Goal: Task Accomplishment & Management: Manage account settings

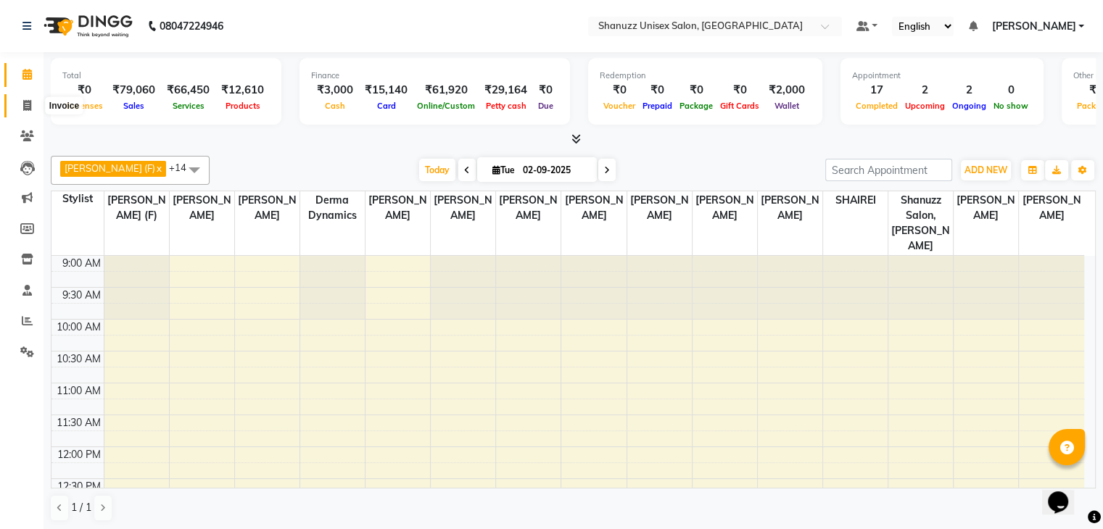
click at [25, 104] on icon at bounding box center [27, 105] width 8 height 11
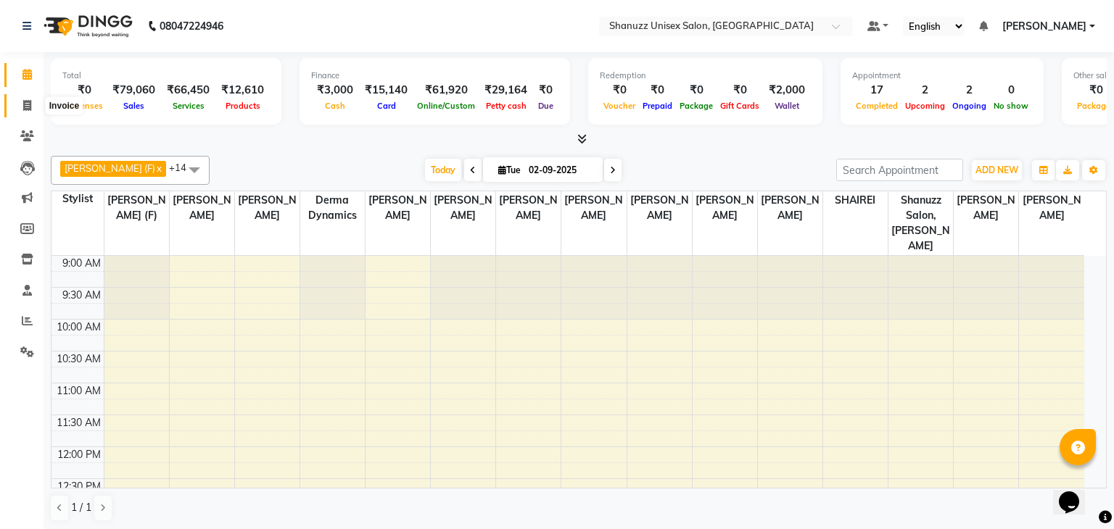
select select "7102"
select select "service"
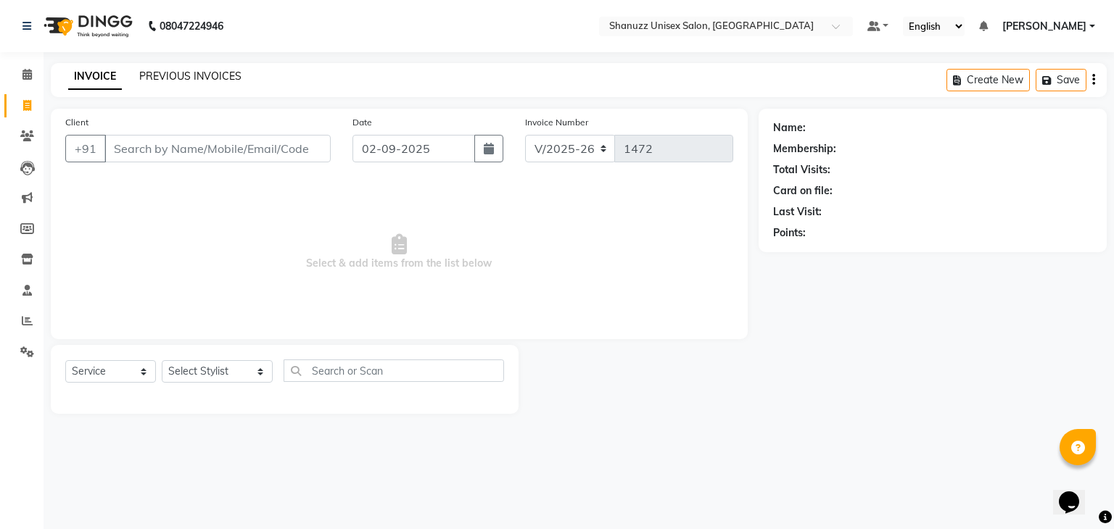
click at [173, 75] on link "PREVIOUS INVOICES" at bounding box center [190, 76] width 102 height 13
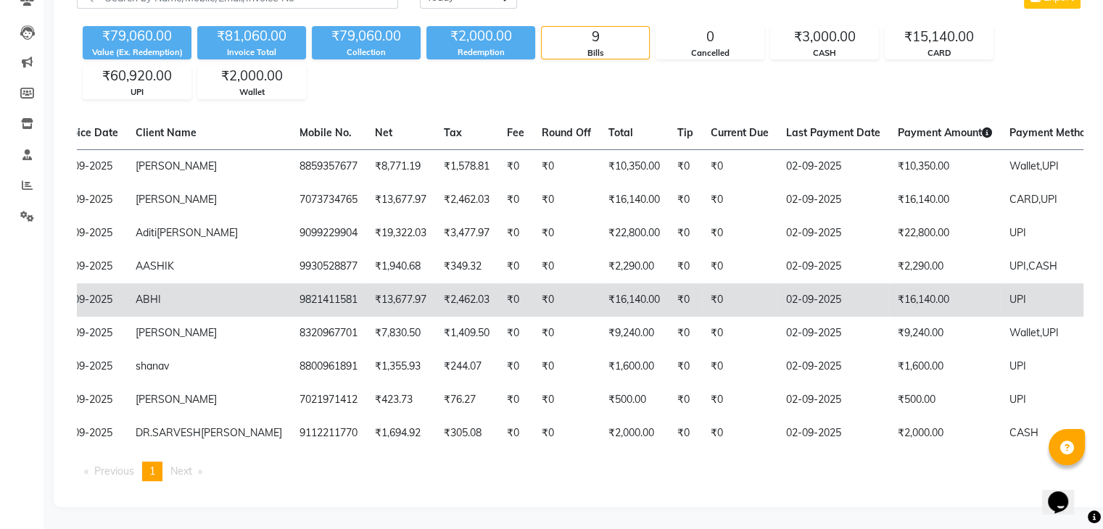
scroll to position [0, 72]
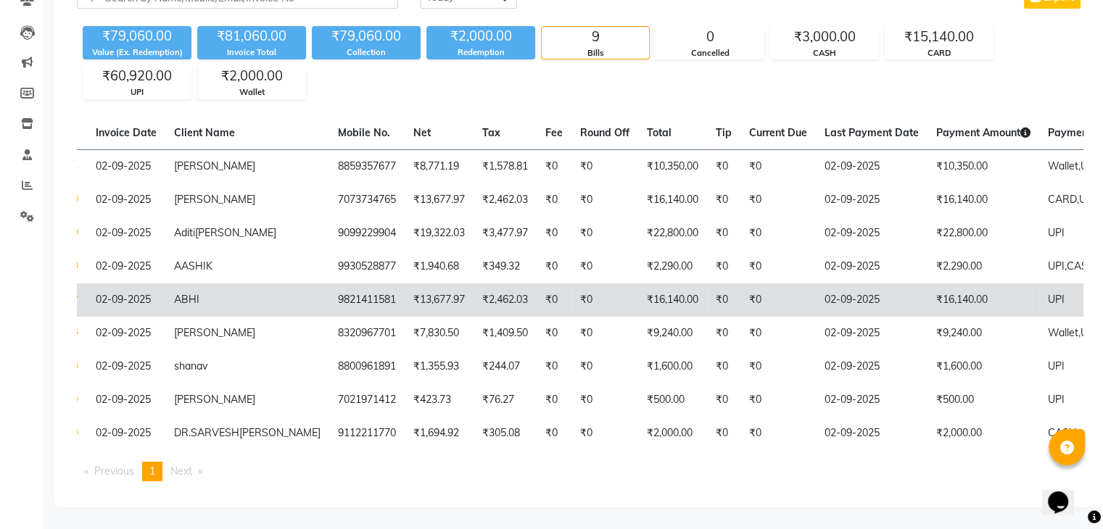
click at [741, 284] on td "₹0" at bounding box center [778, 300] width 75 height 33
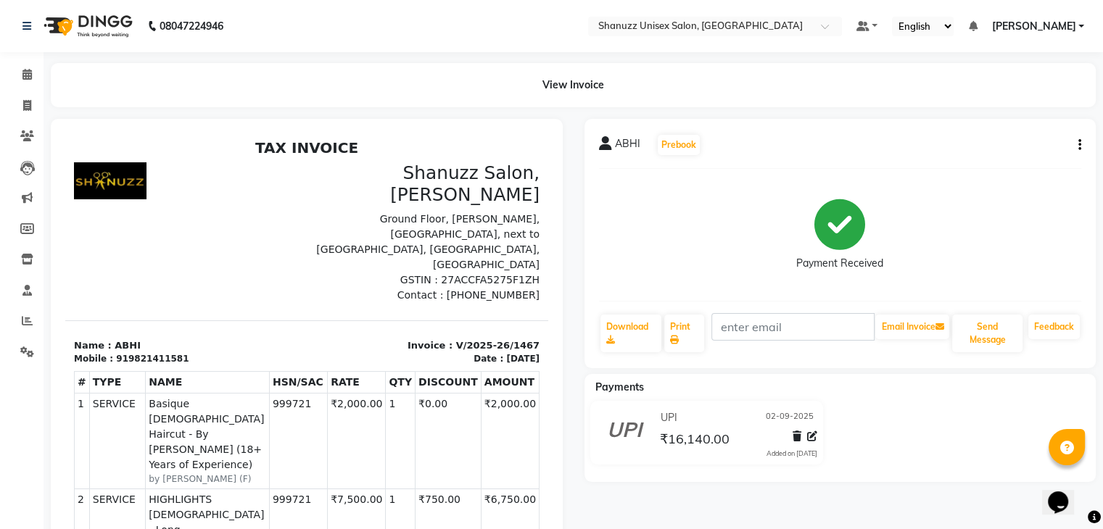
click at [1079, 145] on icon "button" at bounding box center [1080, 145] width 3 height 1
click at [934, 160] on div "Edit Invoice" at bounding box center [983, 163] width 149 height 18
select select "service"
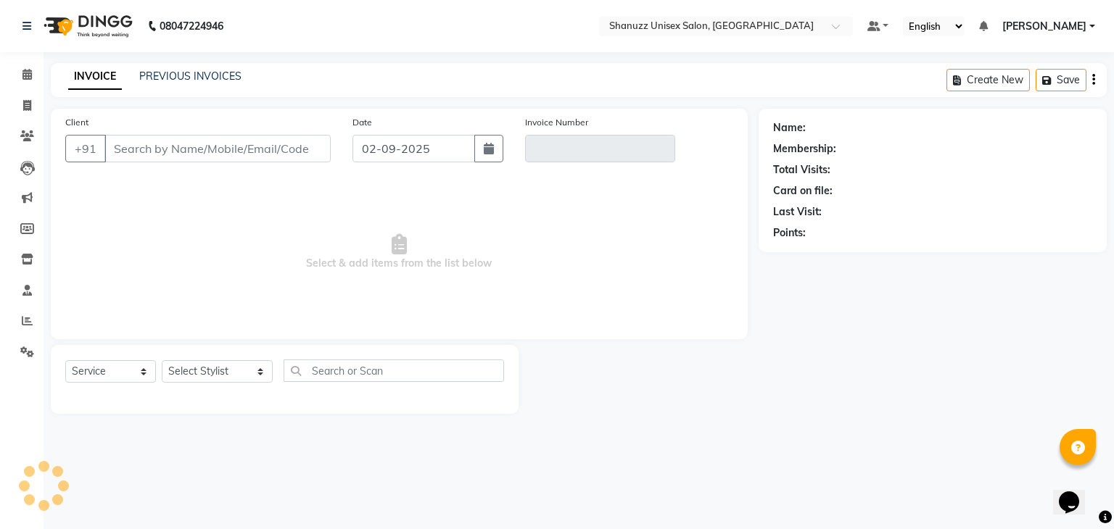
type input "9821411581"
type input "V/2025-26/1467"
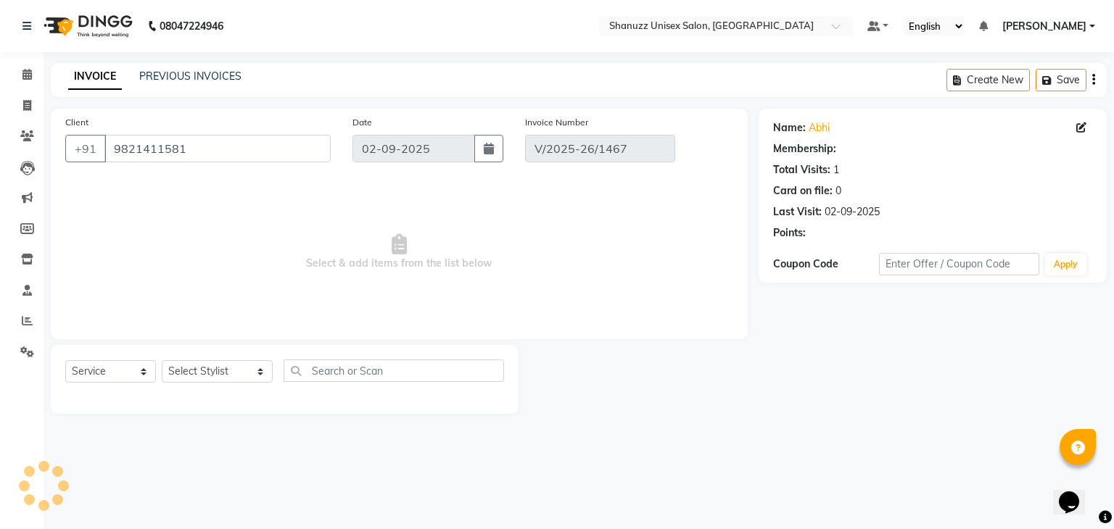
select select "select"
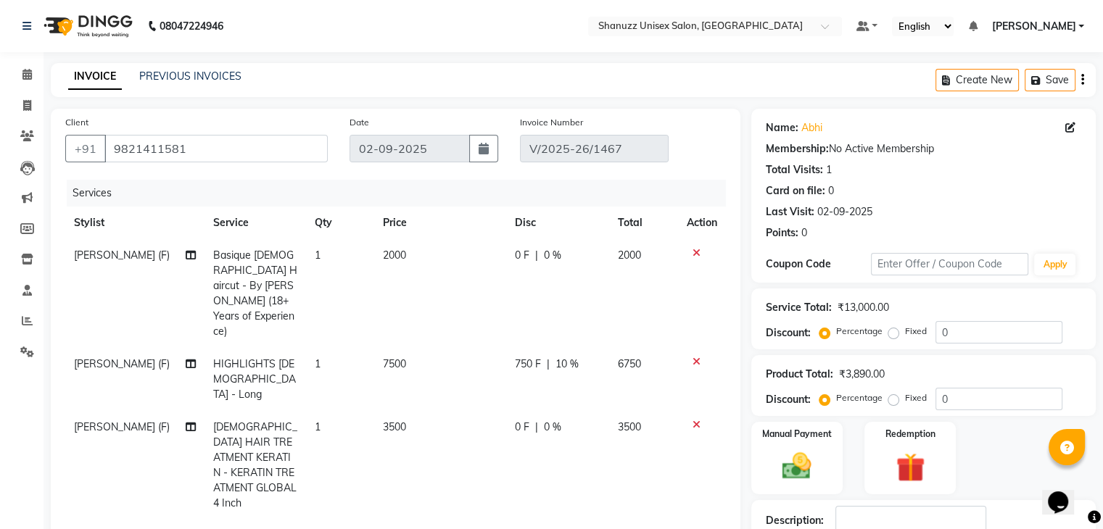
click at [693, 252] on icon at bounding box center [697, 253] width 8 height 10
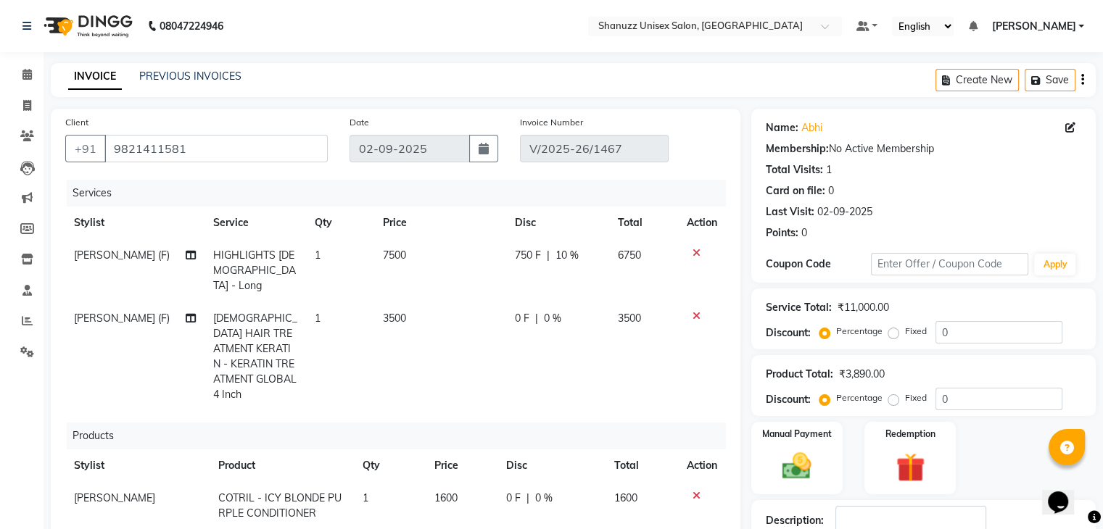
click at [693, 252] on icon at bounding box center [697, 253] width 8 height 10
click at [693, 311] on icon at bounding box center [697, 316] width 8 height 10
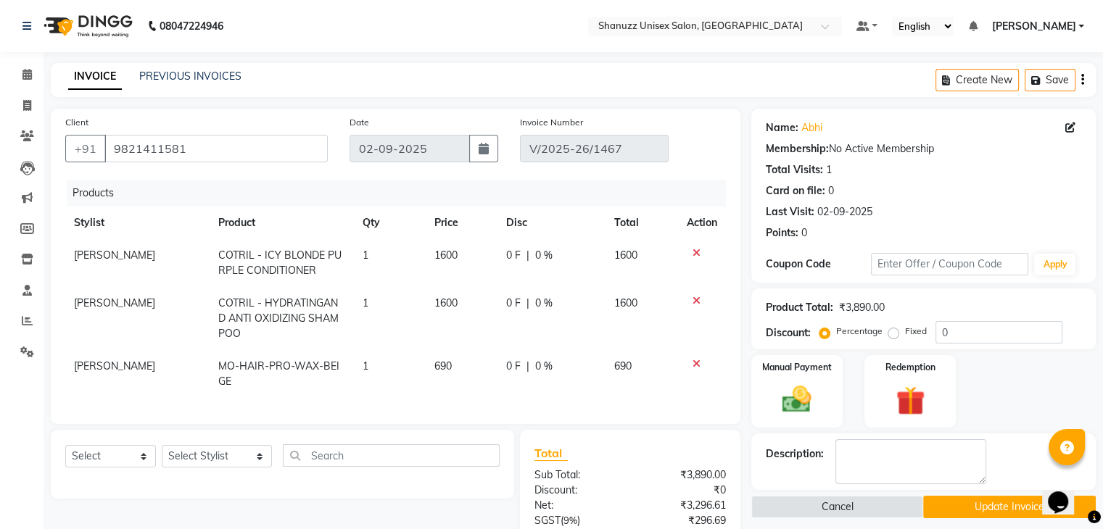
click at [684, 252] on td at bounding box center [702, 263] width 48 height 48
drag, startPoint x: 684, startPoint y: 252, endPoint x: 695, endPoint y: 252, distance: 10.9
click at [695, 252] on td at bounding box center [702, 263] width 48 height 48
click at [695, 252] on icon at bounding box center [697, 253] width 8 height 10
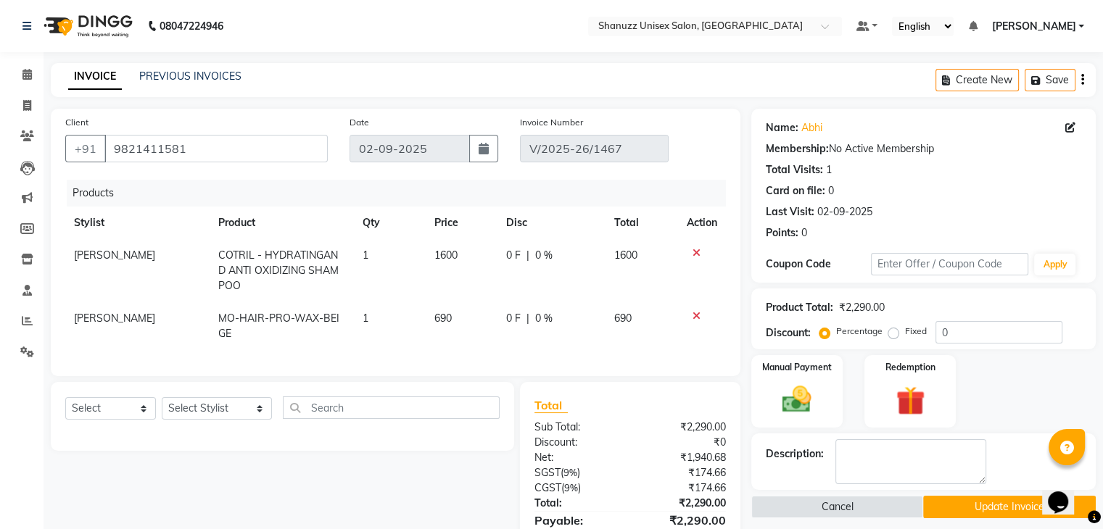
click at [695, 252] on icon at bounding box center [697, 253] width 8 height 10
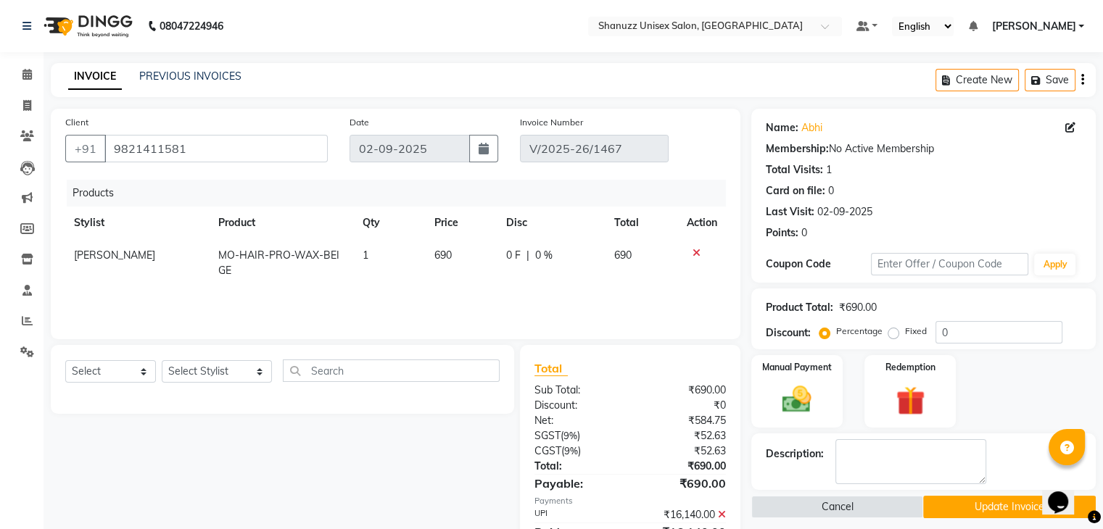
click at [695, 252] on icon at bounding box center [697, 253] width 8 height 10
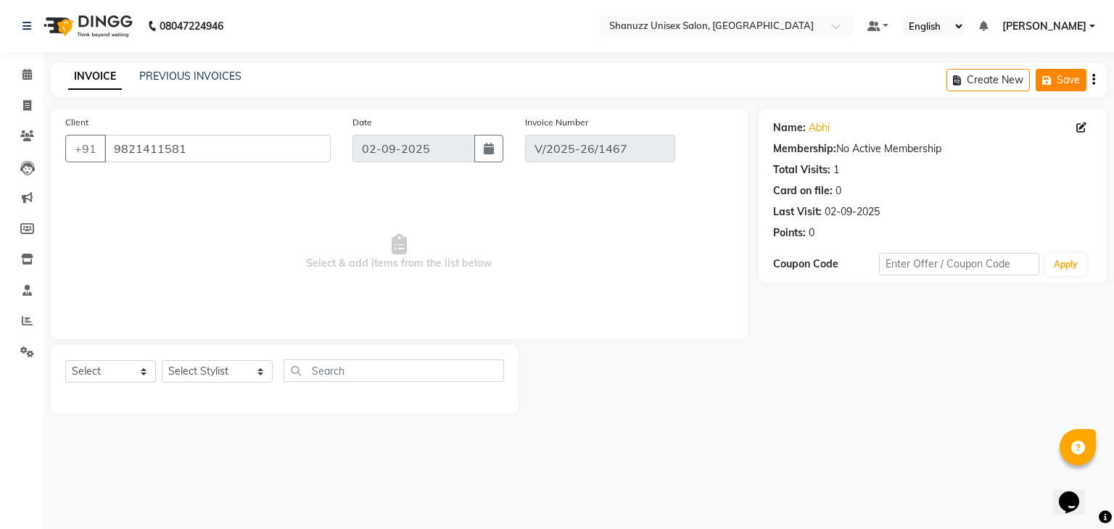
click at [1056, 79] on button "Save" at bounding box center [1061, 80] width 51 height 22
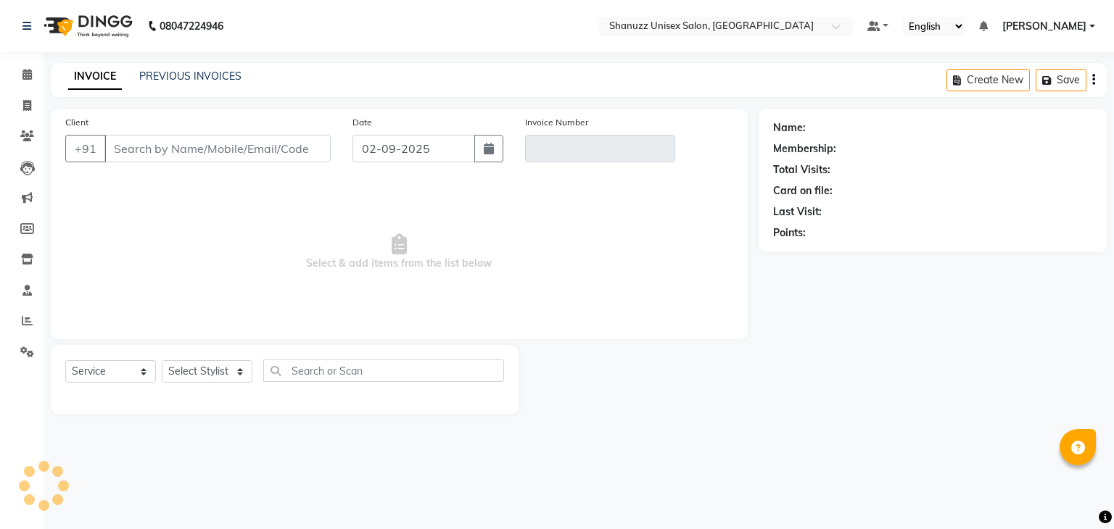
select select "service"
type input "9821411581"
type input "V/2025-26/1467"
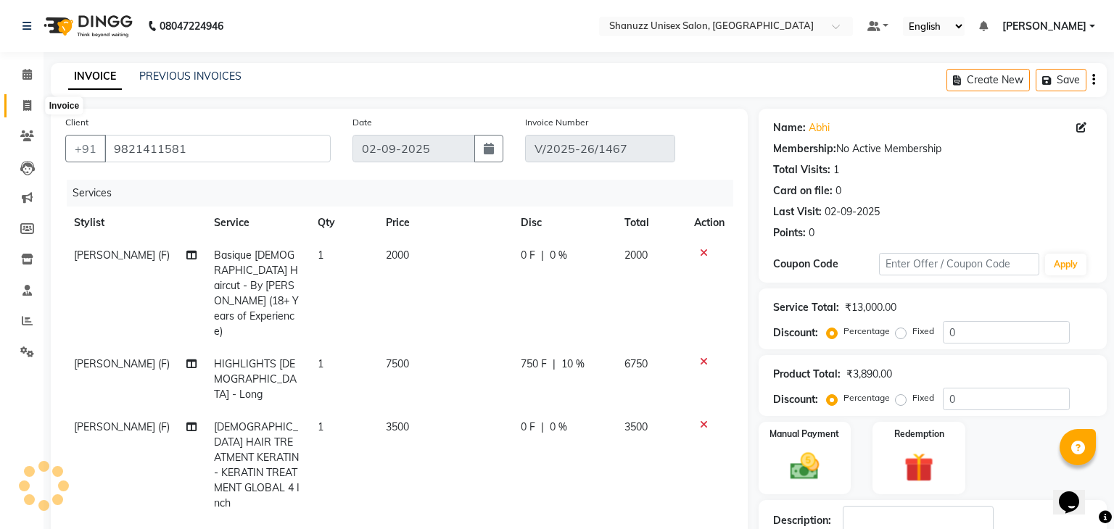
select select "select"
click at [23, 70] on icon at bounding box center [26, 74] width 9 height 11
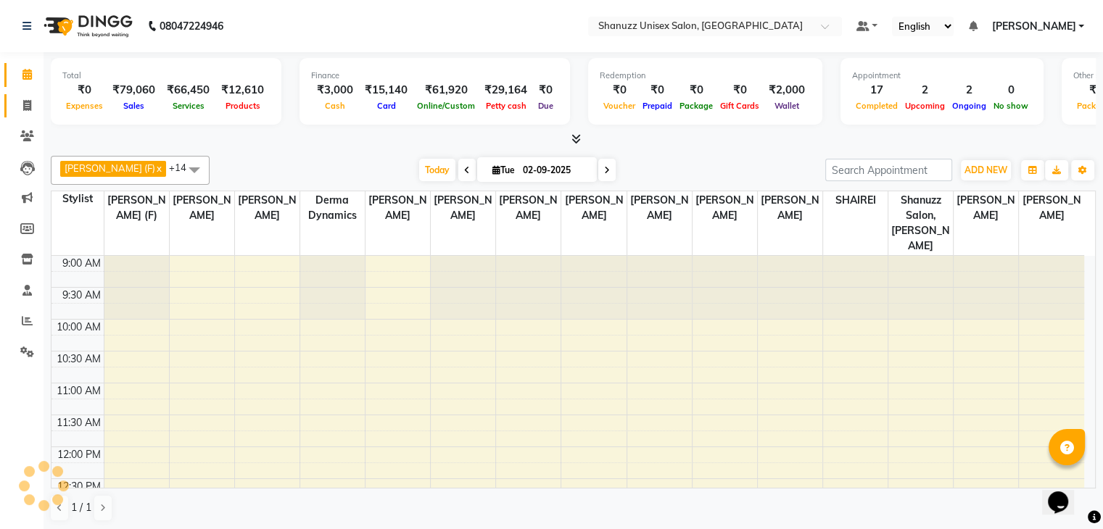
scroll to position [484, 0]
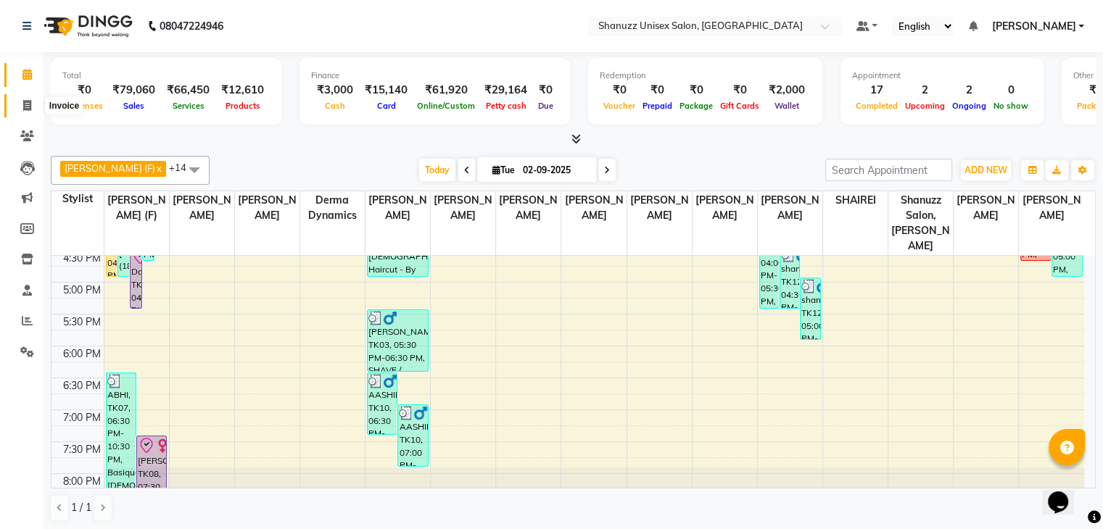
click at [26, 101] on icon at bounding box center [27, 105] width 8 height 11
select select "7102"
select select "service"
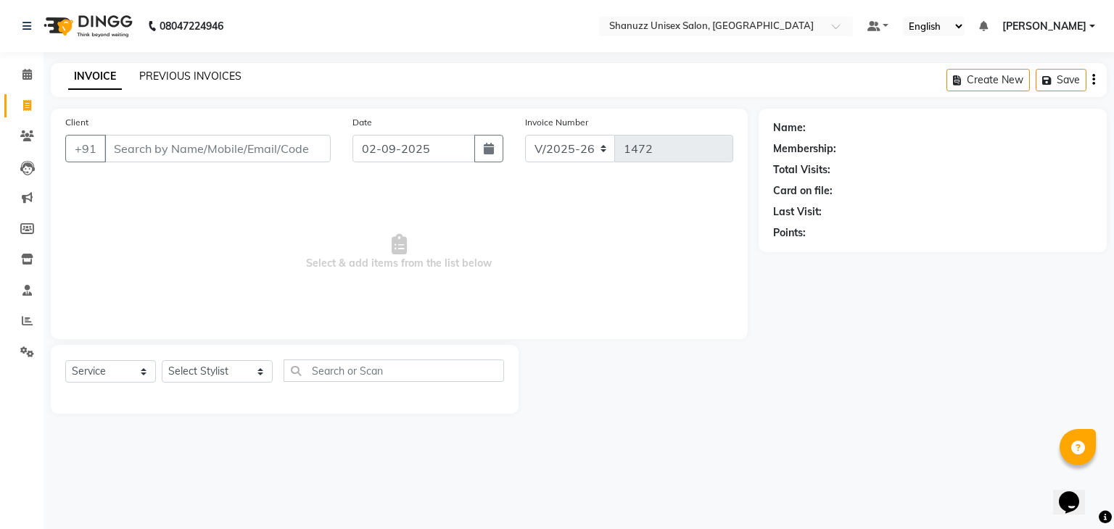
click at [157, 79] on link "PREVIOUS INVOICES" at bounding box center [190, 76] width 102 height 13
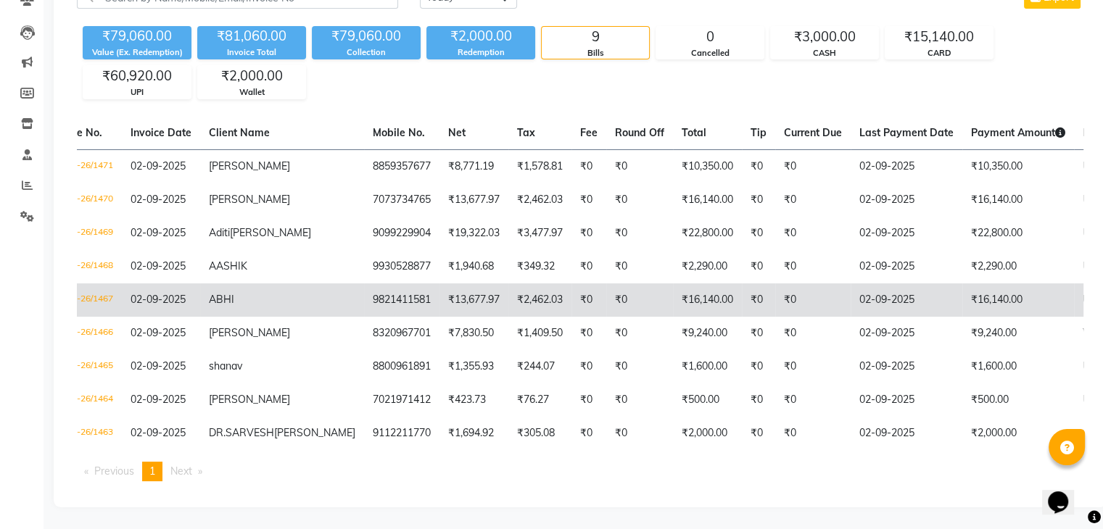
scroll to position [0, 38]
click at [672, 284] on td "₹16,140.00" at bounding box center [706, 300] width 69 height 33
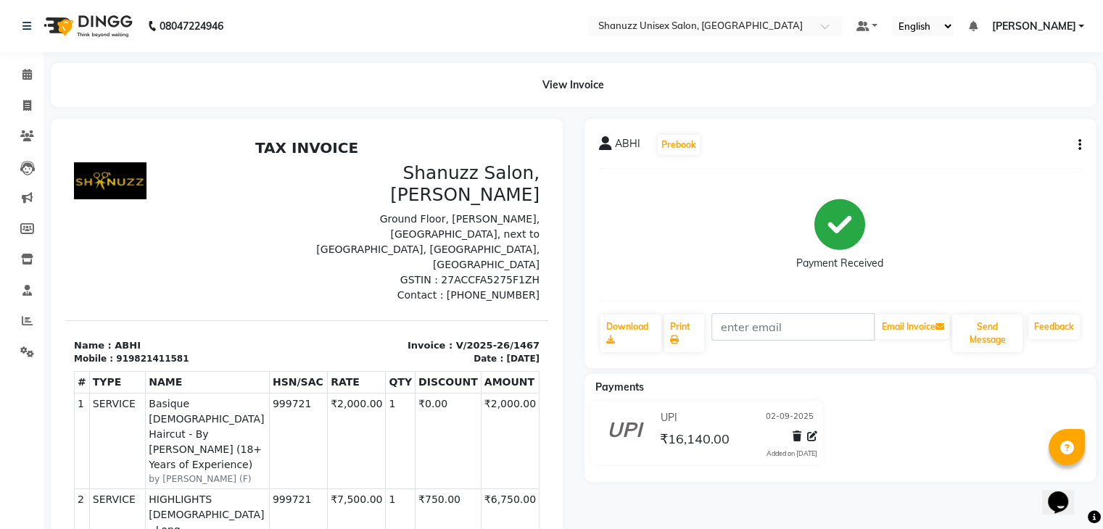
click at [1079, 145] on icon "button" at bounding box center [1080, 145] width 3 height 1
click at [943, 110] on div "Cancel Invoice / Refund Invoice" at bounding box center [983, 109] width 149 height 18
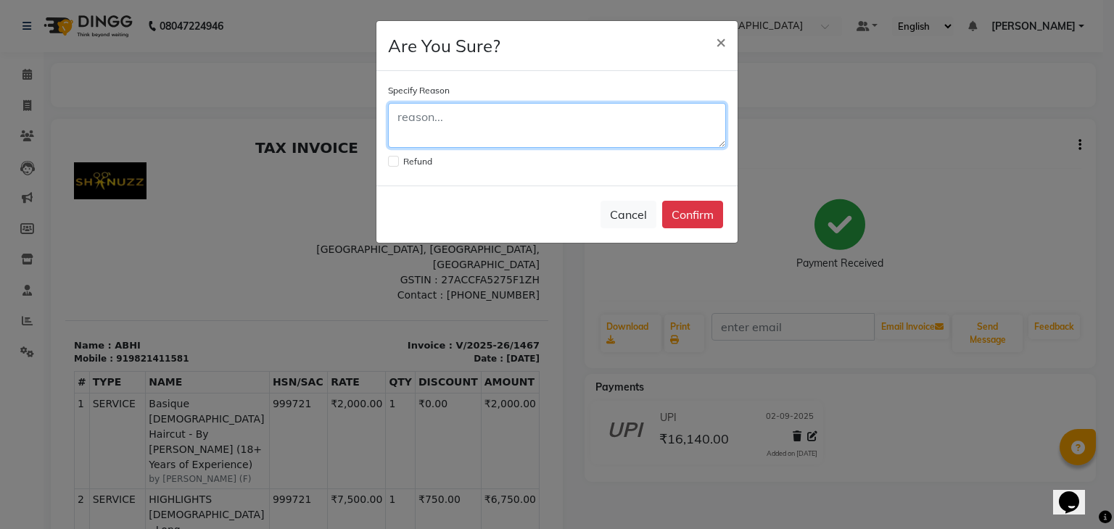
click at [463, 115] on textarea at bounding box center [557, 125] width 338 height 45
type textarea "billing done on dif client"
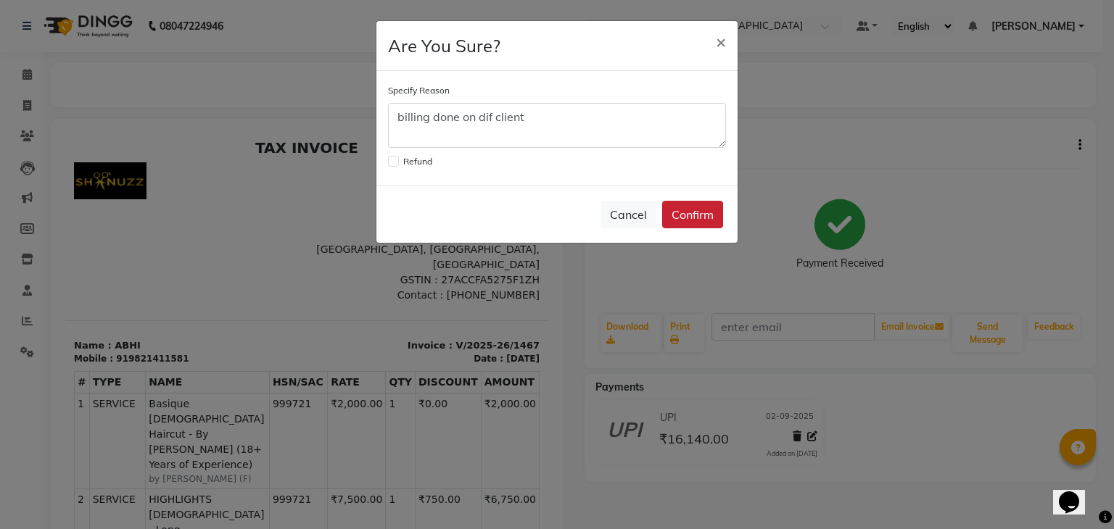
click at [710, 215] on button "Confirm" at bounding box center [692, 215] width 61 height 28
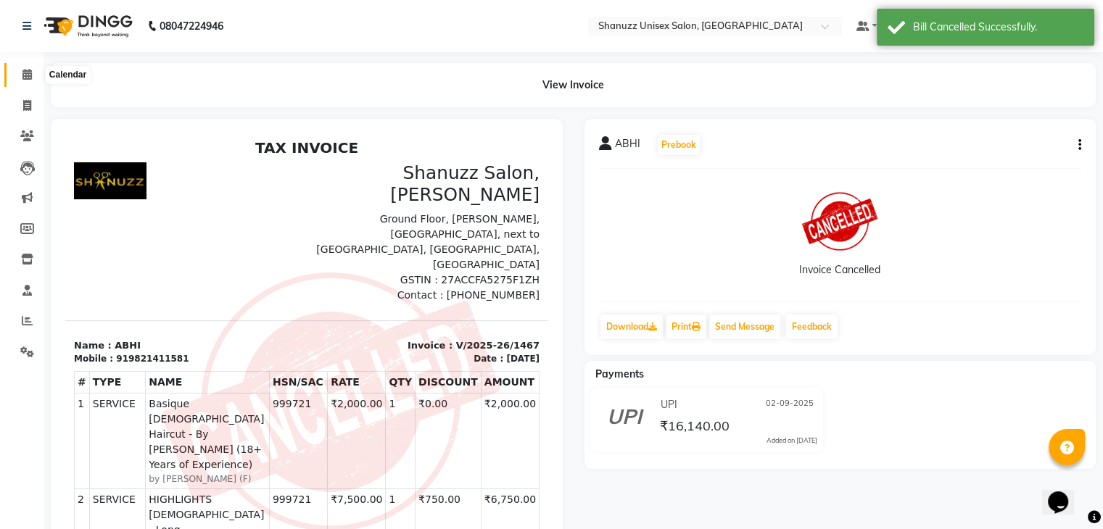
click at [26, 77] on icon at bounding box center [26, 74] width 9 height 11
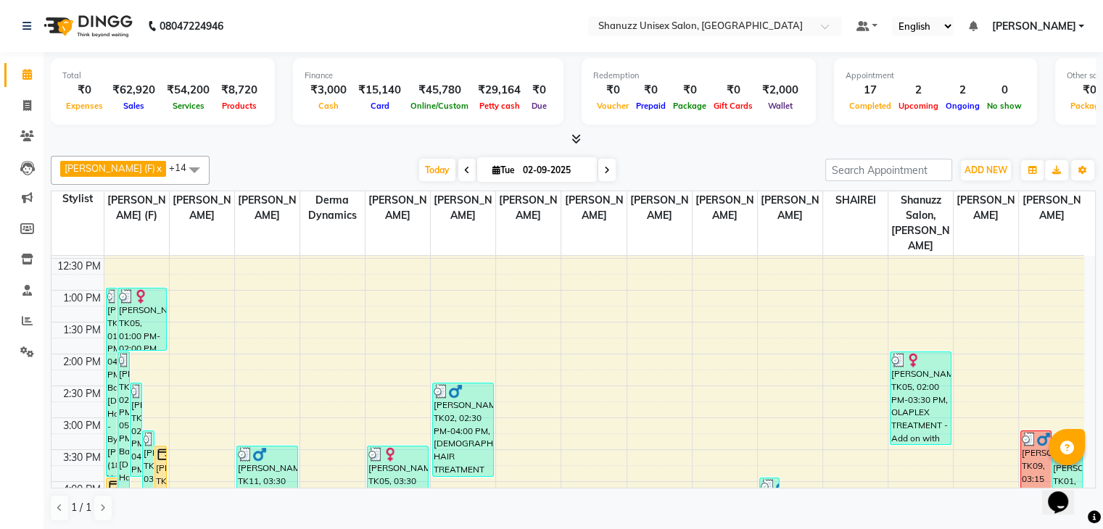
scroll to position [215, 0]
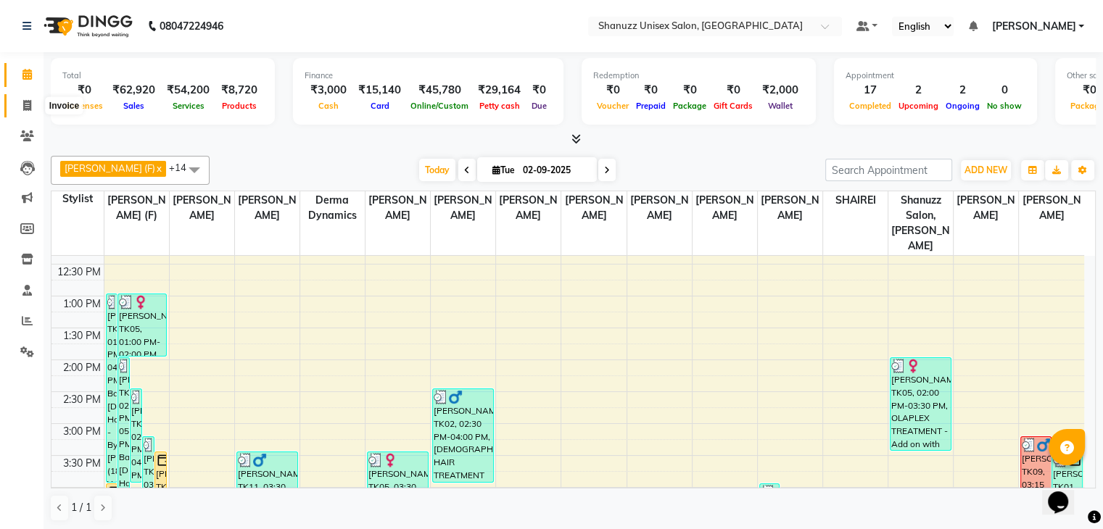
click at [33, 105] on span at bounding box center [27, 106] width 25 height 17
select select "7102"
select select "service"
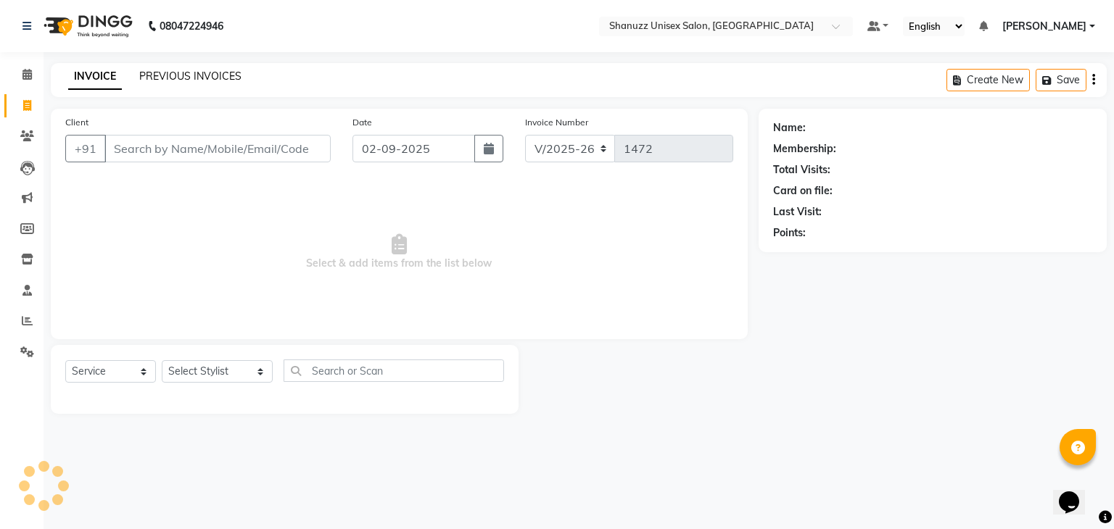
click at [160, 79] on link "PREVIOUS INVOICES" at bounding box center [190, 76] width 102 height 13
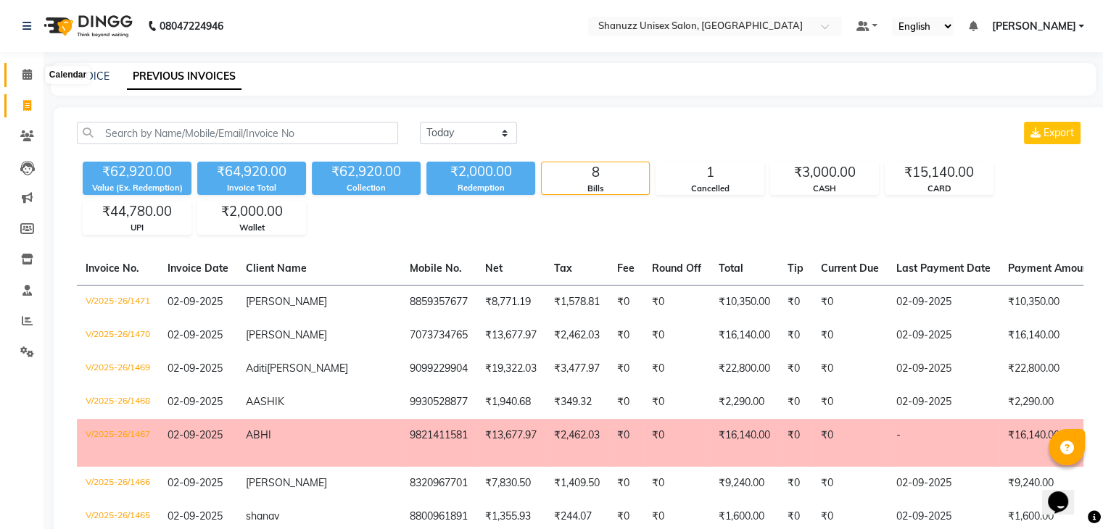
click at [27, 70] on icon at bounding box center [26, 74] width 9 height 11
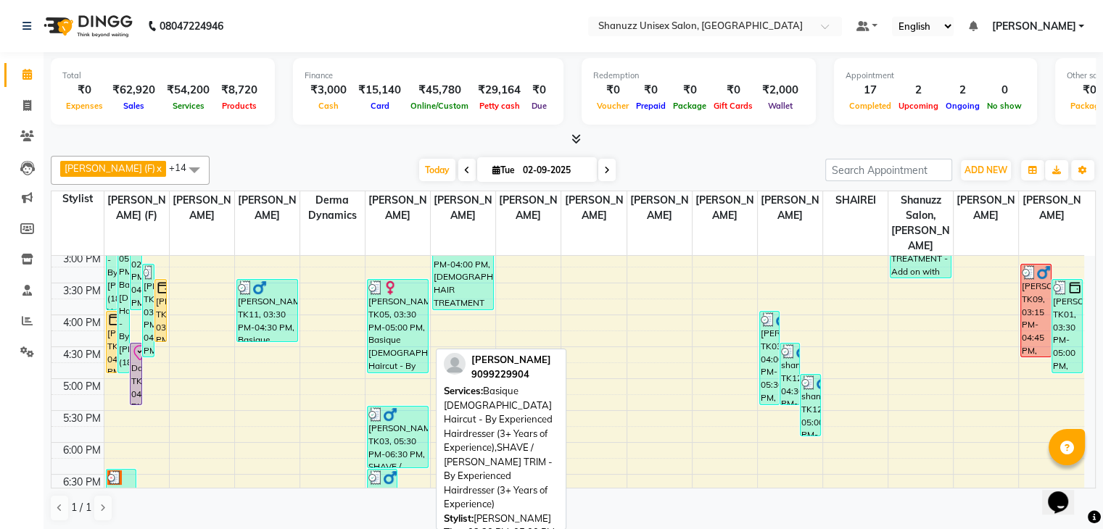
scroll to position [511, 0]
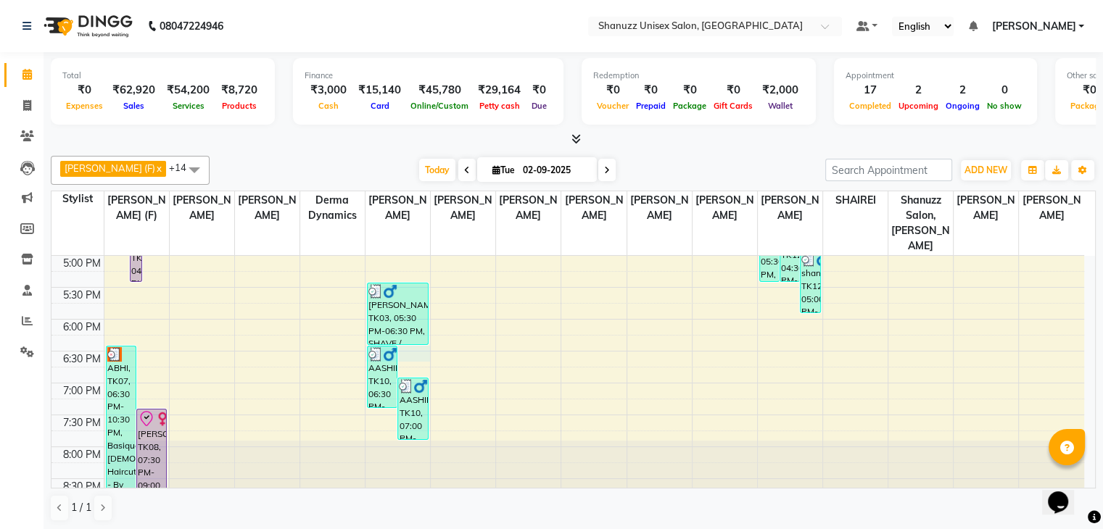
click at [426, 334] on div "9:00 AM 9:30 AM 10:00 AM 10:30 AM 11:00 AM 11:30 AM 12:00 PM 12:30 PM 1:00 PM 1…" at bounding box center [567, 127] width 1033 height 765
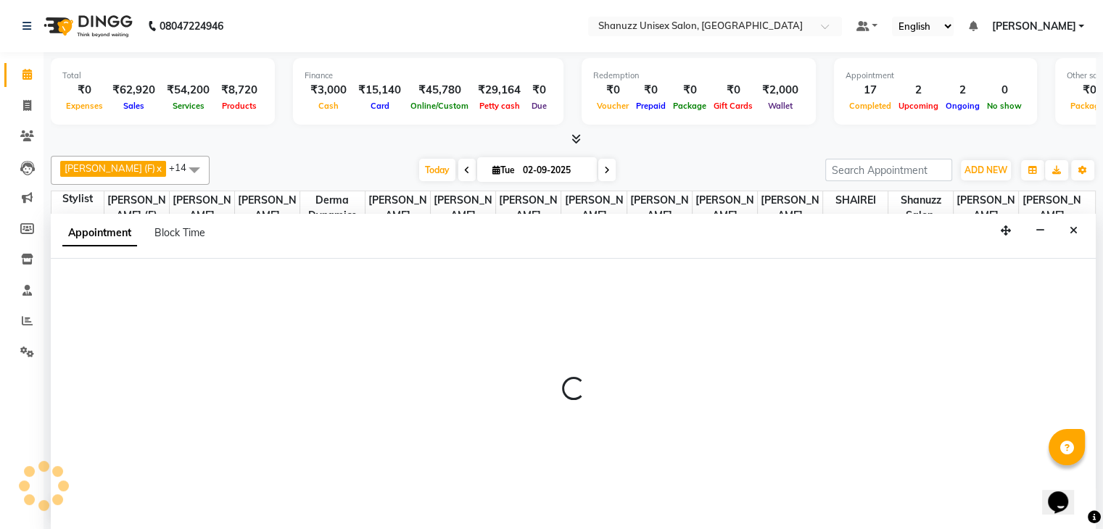
scroll to position [1, 0]
select select "59231"
select select "tentative"
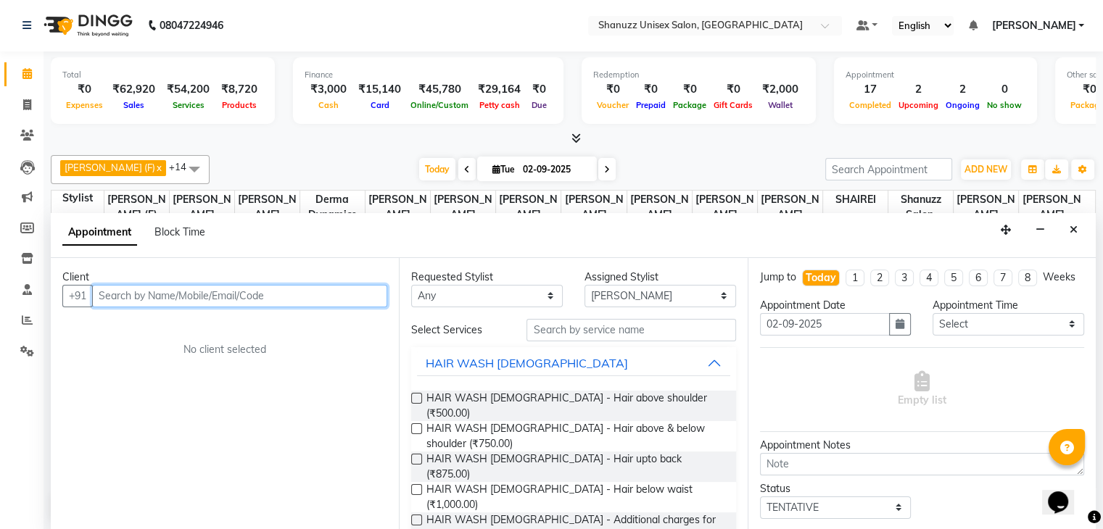
click at [150, 292] on input "text" at bounding box center [239, 296] width 295 height 22
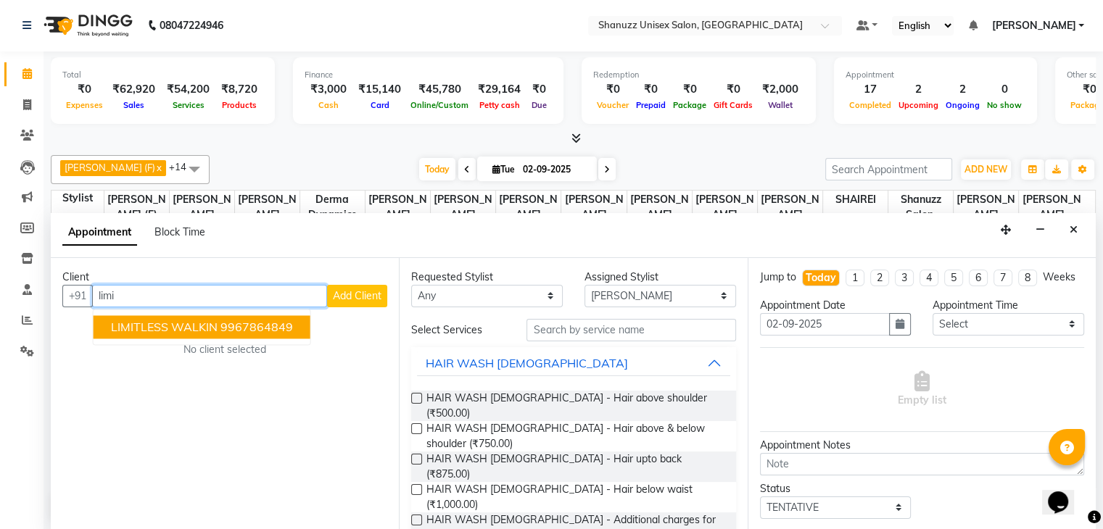
click at [174, 321] on span "LIMITLESS WALKIN" at bounding box center [164, 327] width 107 height 15
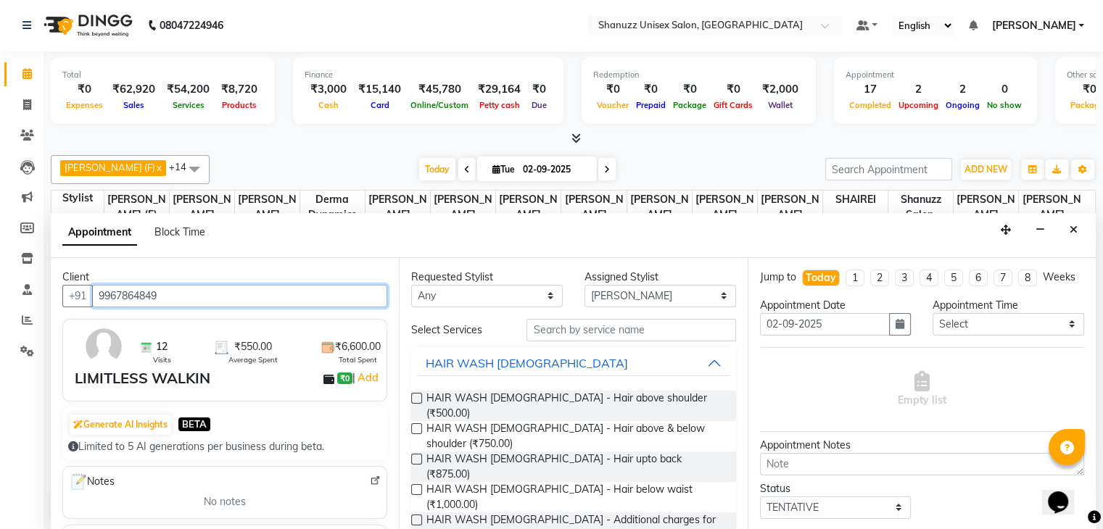
type input "9967864849"
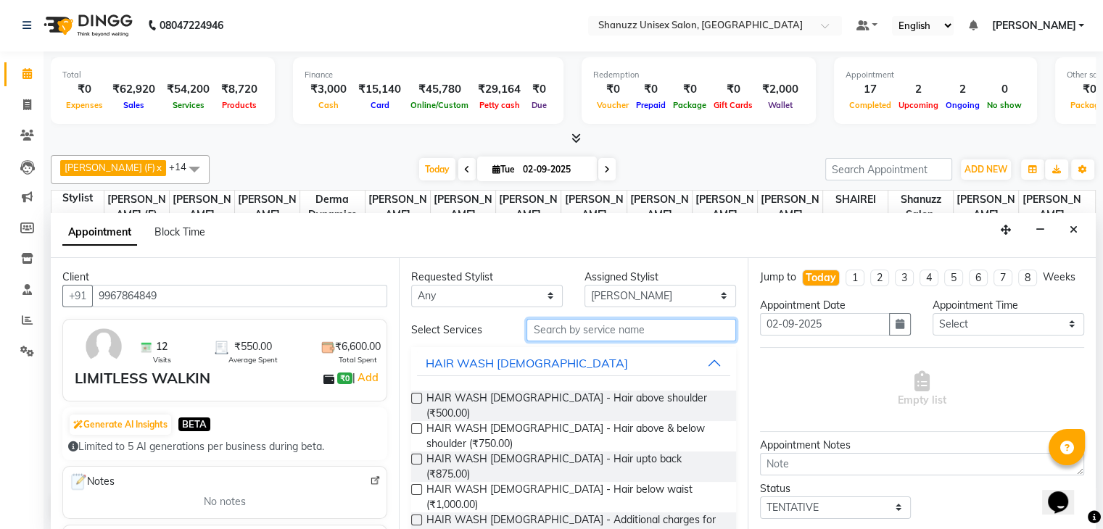
click at [551, 331] on input "text" at bounding box center [631, 330] width 209 height 22
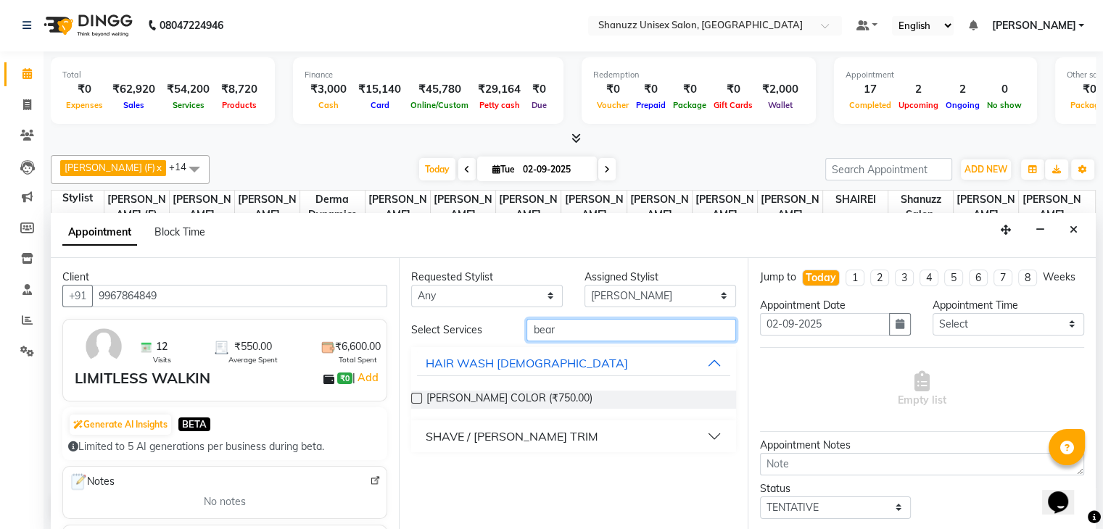
type input "bear"
click at [715, 433] on button "SHAVE / [PERSON_NAME] TRIM" at bounding box center [573, 437] width 313 height 26
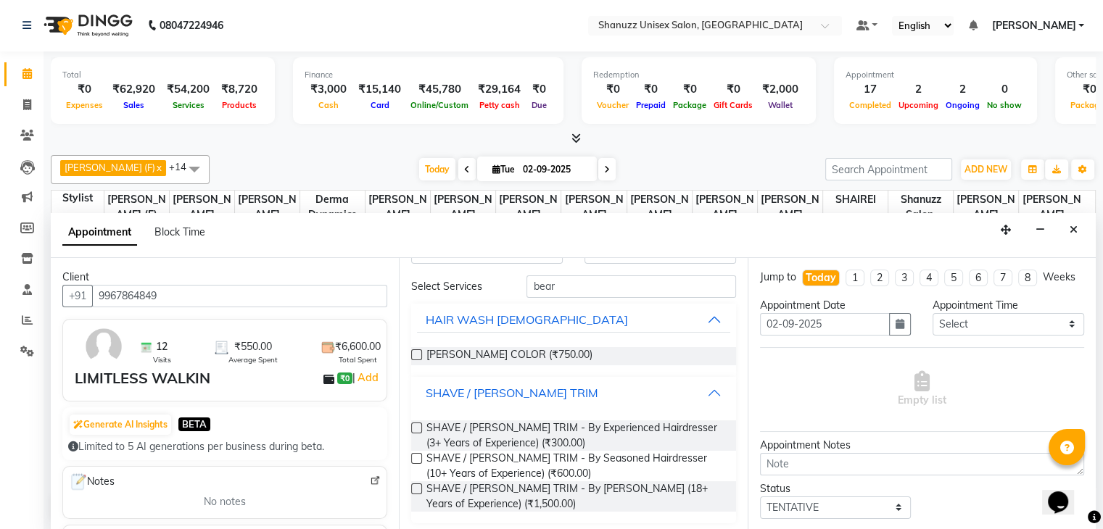
scroll to position [47, 0]
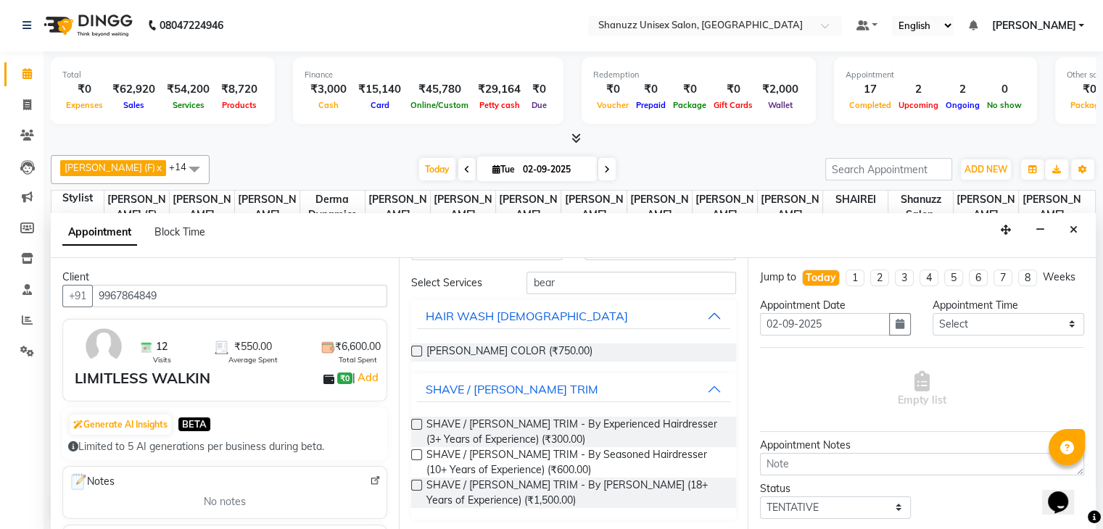
click at [419, 421] on label at bounding box center [416, 424] width 11 height 11
click at [419, 421] on input "checkbox" at bounding box center [415, 425] width 9 height 9
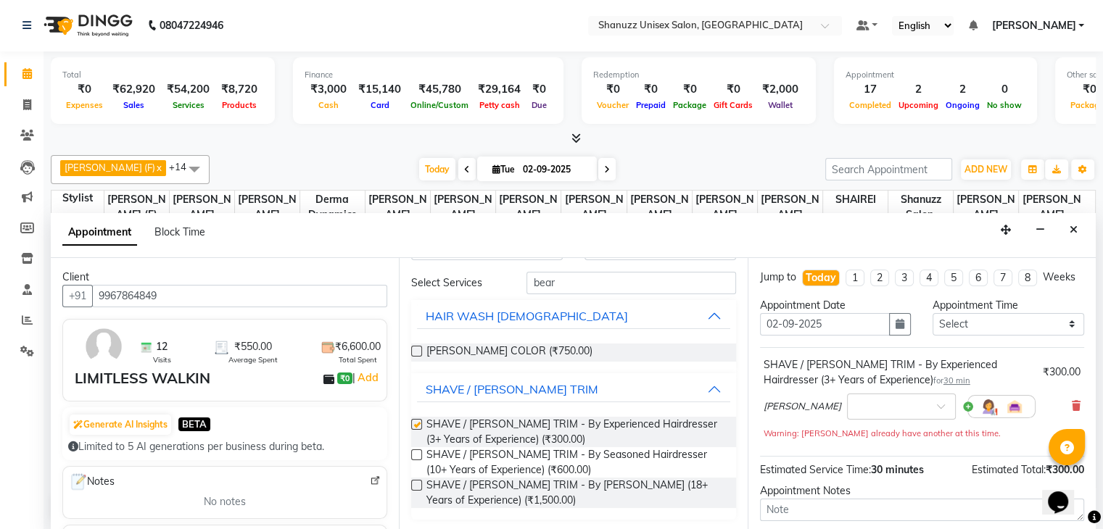
checkbox input "false"
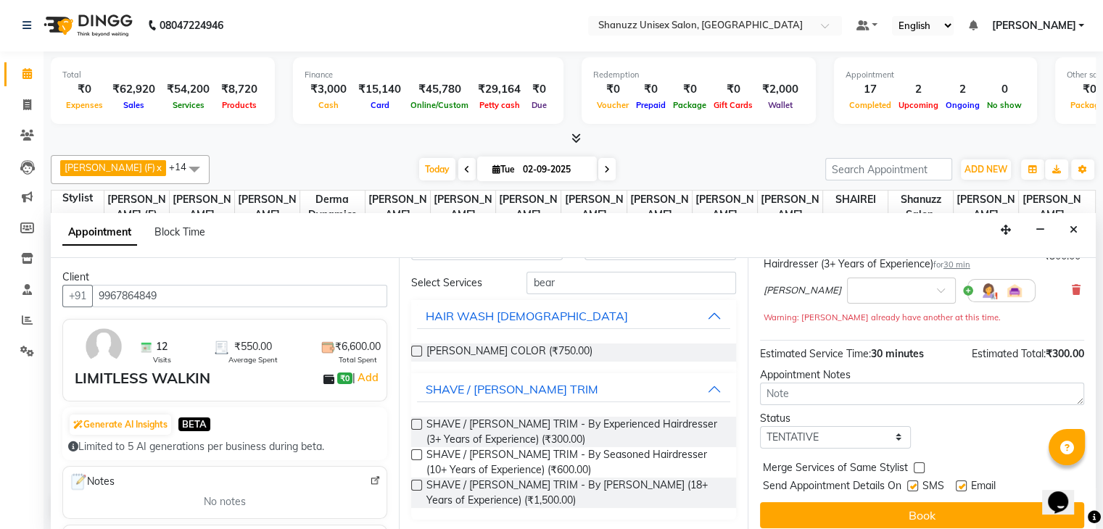
scroll to position [116, 0]
click at [918, 492] on label at bounding box center [912, 486] width 11 height 11
click at [917, 492] on input "checkbox" at bounding box center [911, 487] width 9 height 9
checkbox input "false"
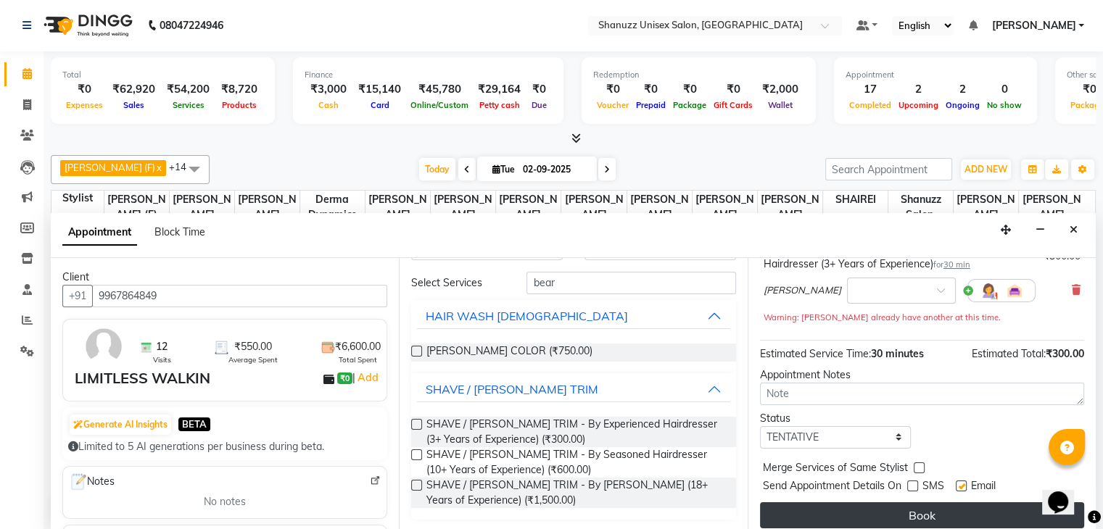
click at [923, 523] on button "Book" at bounding box center [922, 516] width 324 height 26
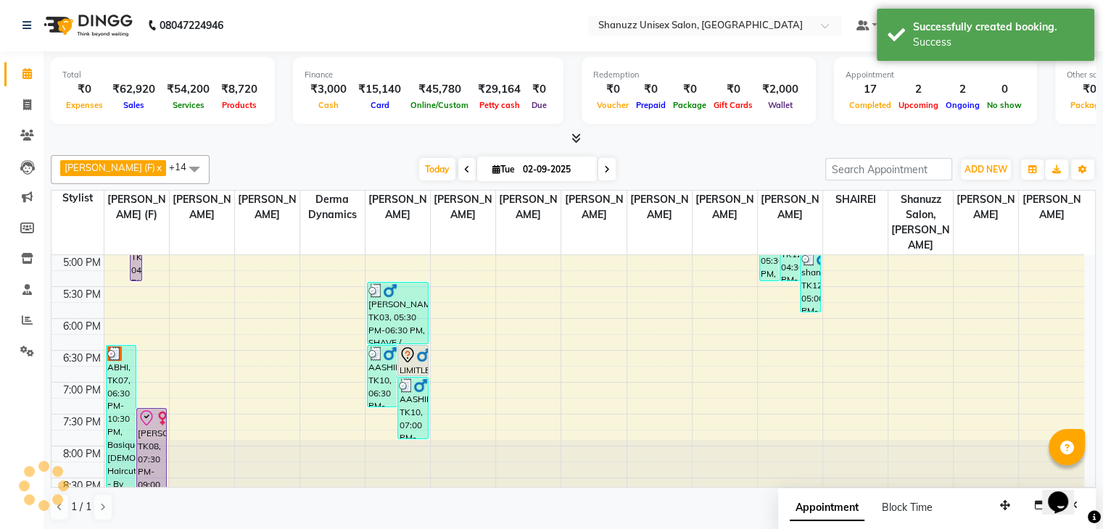
scroll to position [0, 0]
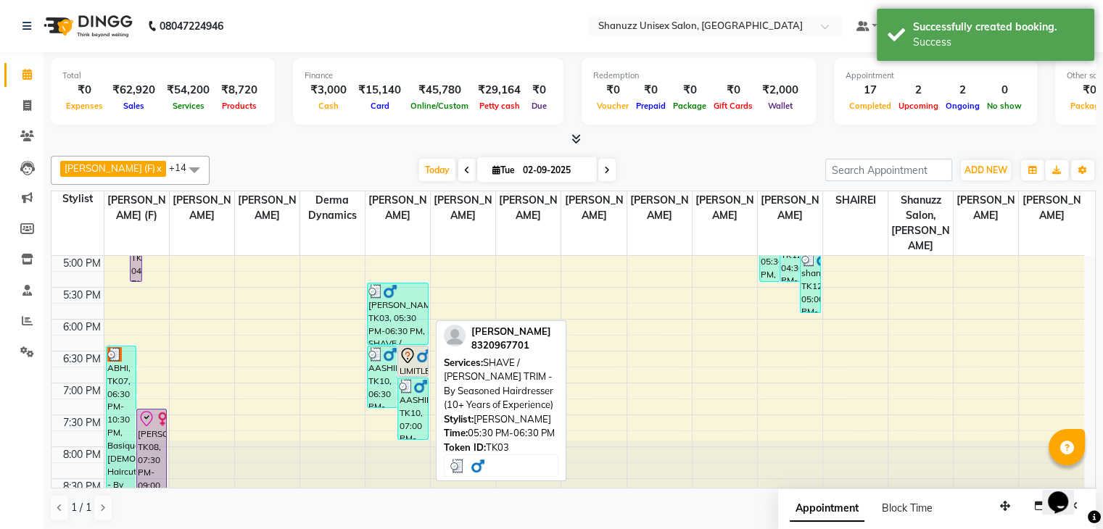
click at [417, 327] on link "[PERSON_NAME], TK03, 05:30 PM-06:30 PM, SHAVE / [PERSON_NAME] TRIM - By Seasone…" at bounding box center [398, 314] width 62 height 62
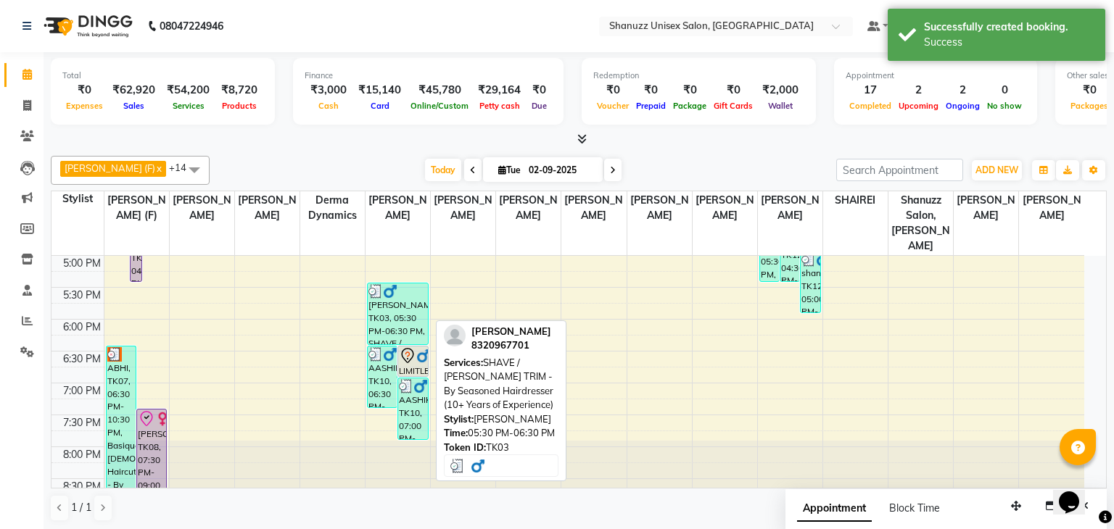
select select "3"
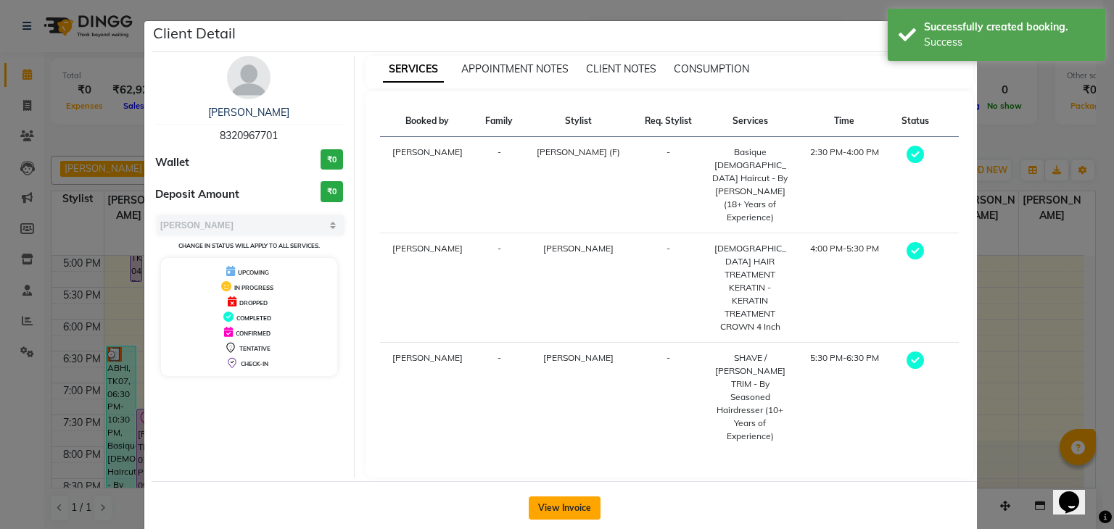
click at [556, 497] on button "View Invoice" at bounding box center [565, 508] width 72 height 23
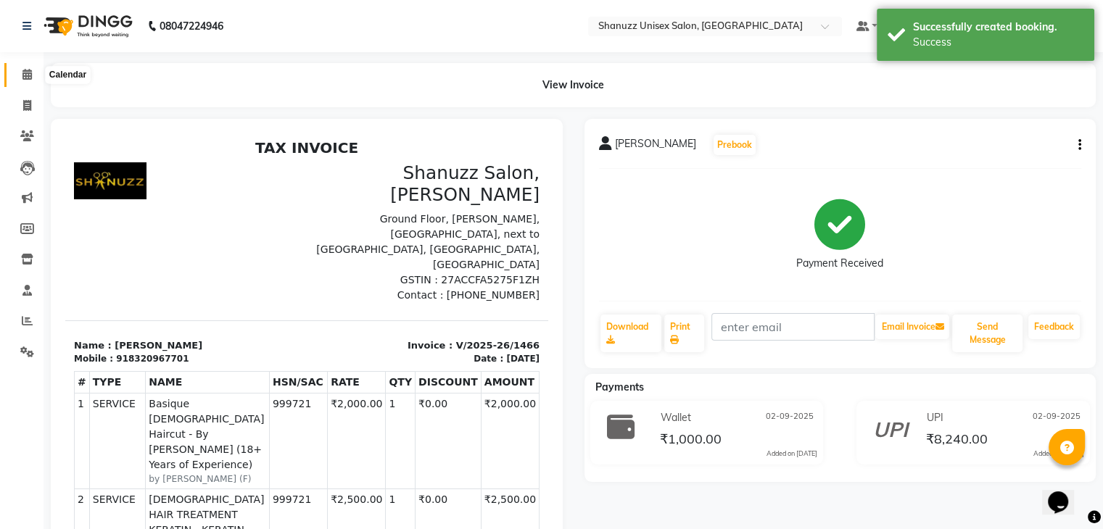
click at [18, 73] on span at bounding box center [27, 75] width 25 height 17
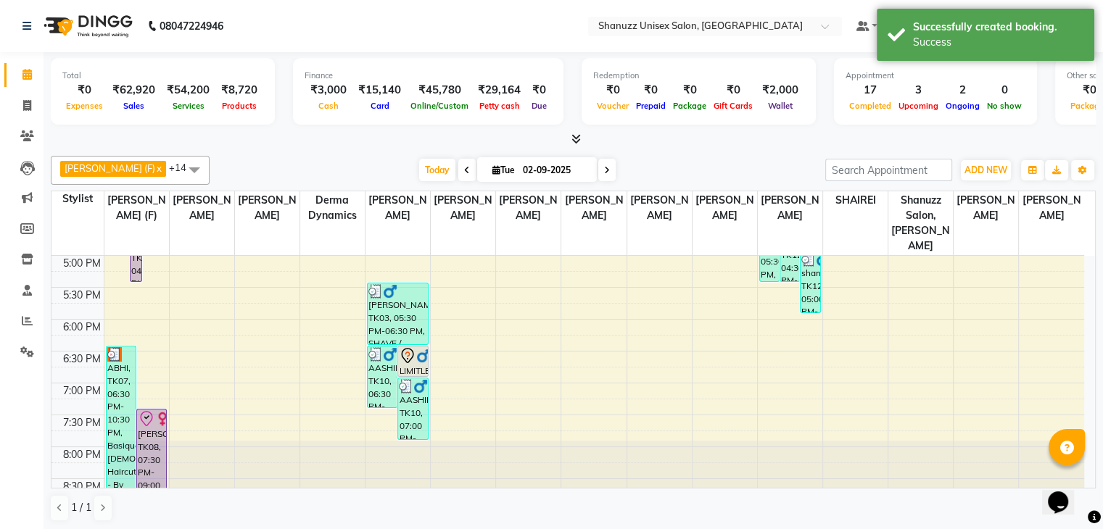
scroll to position [511, 0]
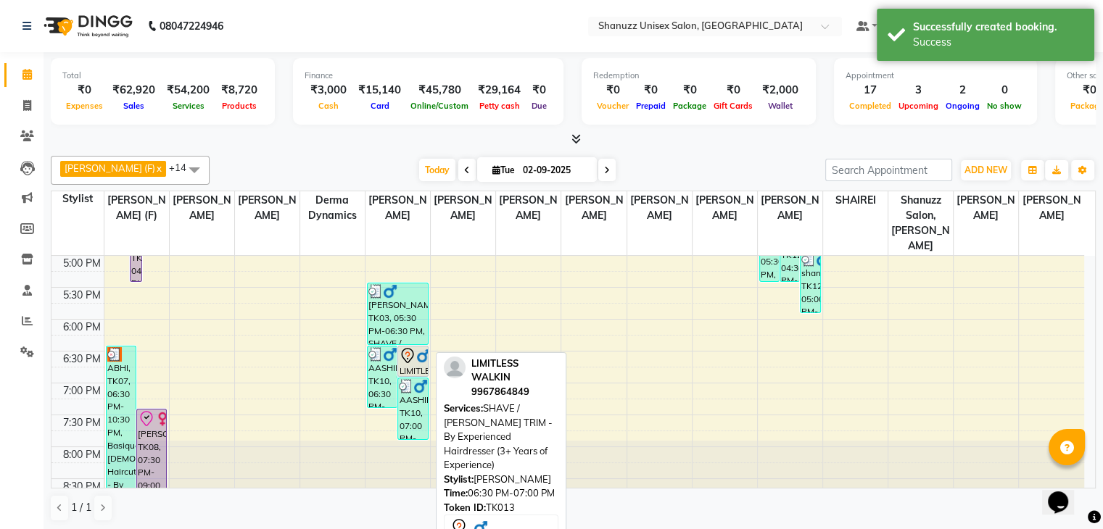
click at [408, 352] on icon at bounding box center [407, 355] width 5 height 6
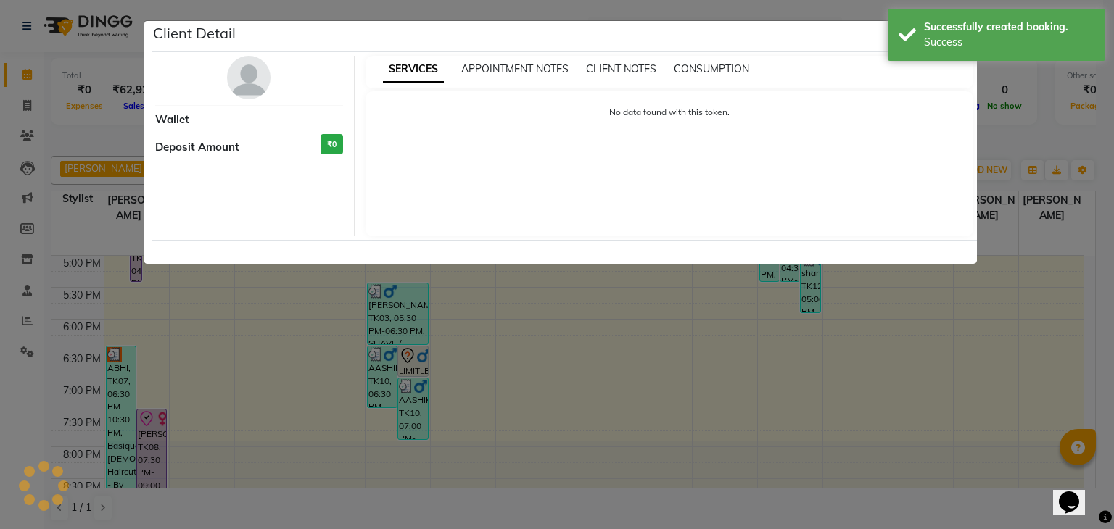
select select "7"
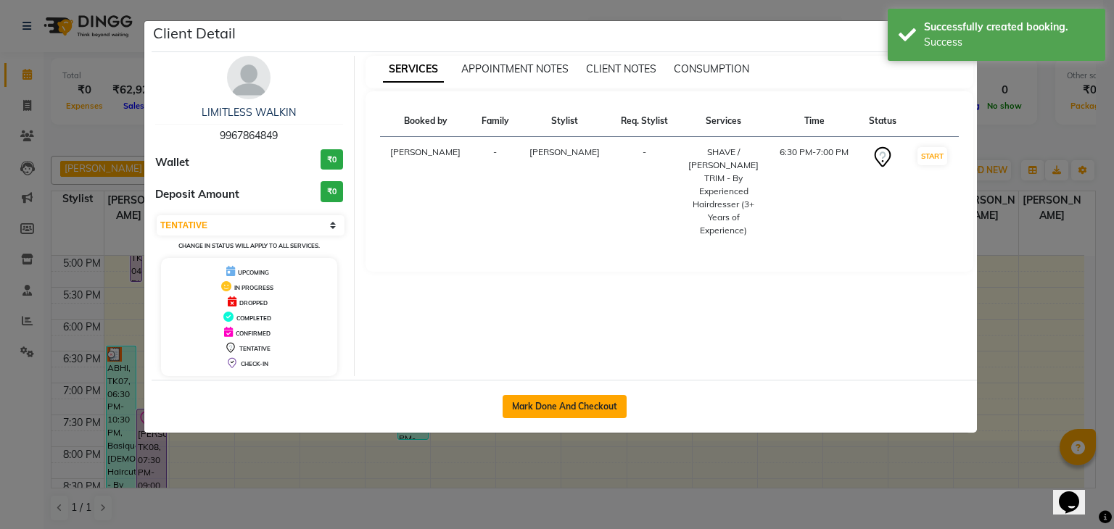
click at [574, 403] on button "Mark Done And Checkout" at bounding box center [565, 406] width 124 height 23
select select "service"
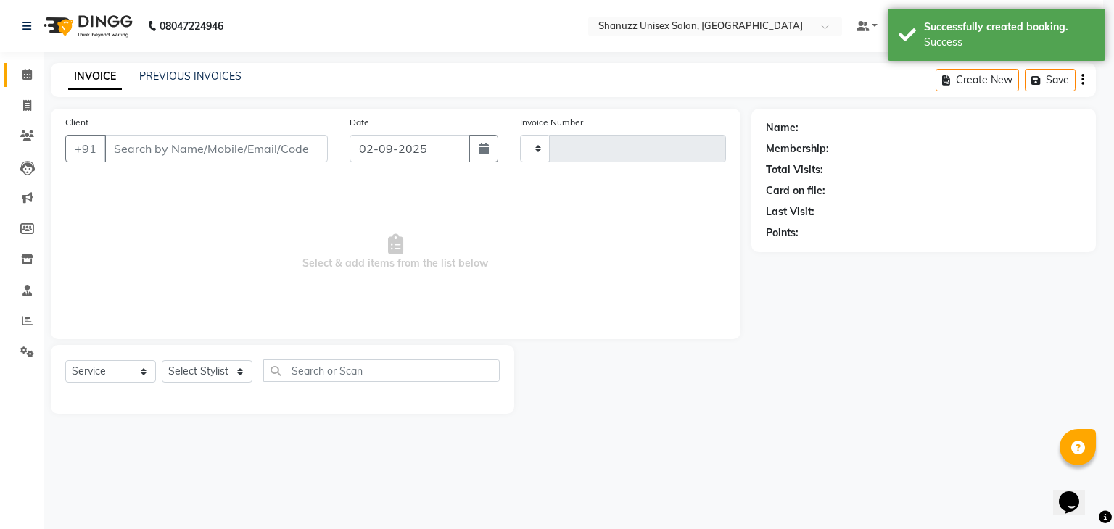
type input "1472"
select select "3"
select select "7102"
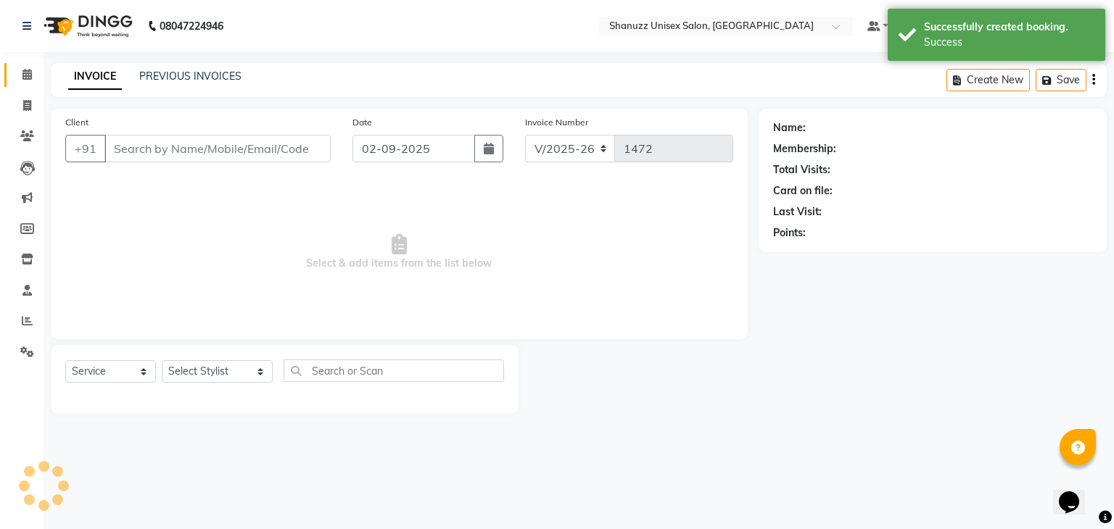
type input "9967864849"
select select "59231"
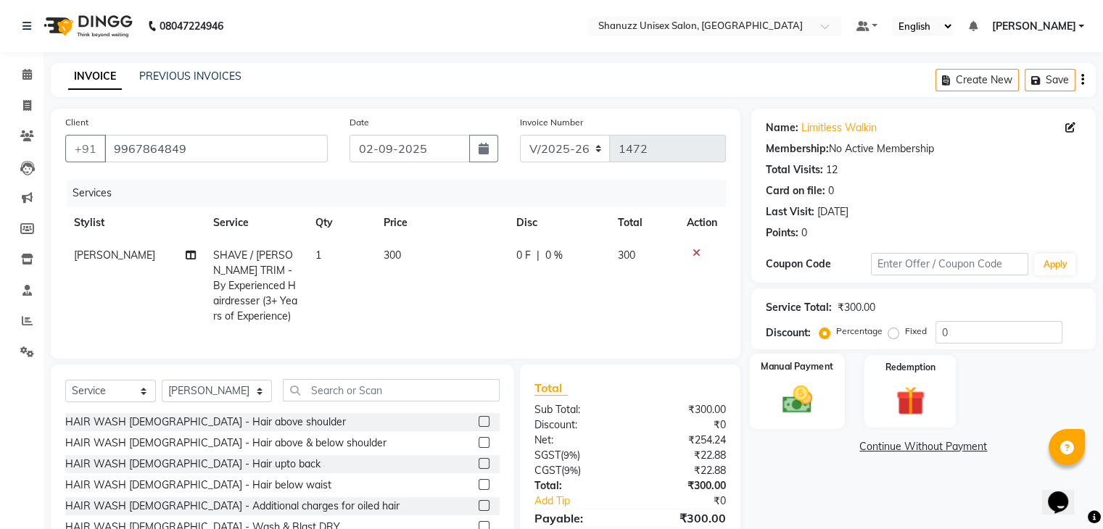
click at [788, 395] on img at bounding box center [796, 400] width 49 height 35
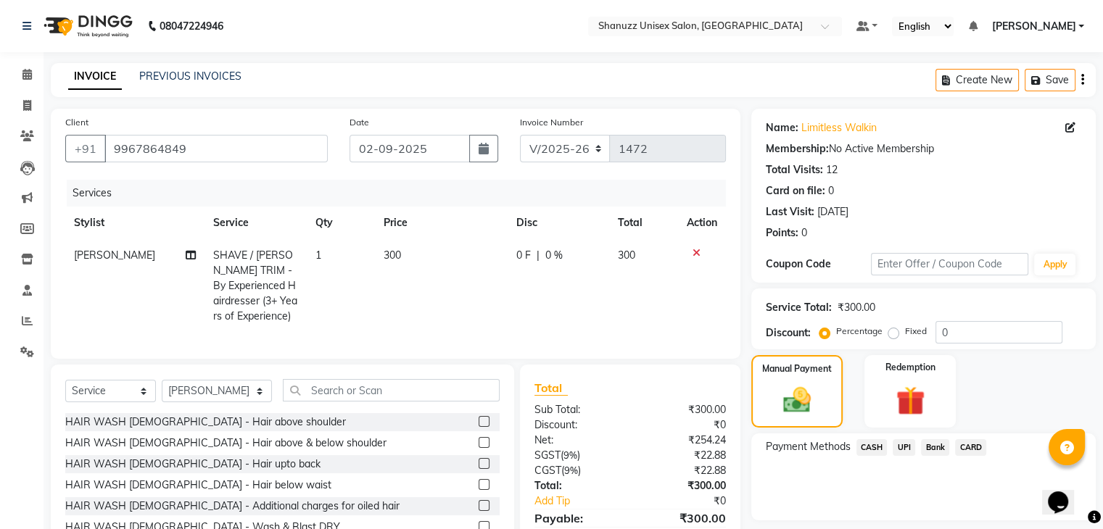
click at [905, 448] on span "UPI" at bounding box center [904, 448] width 22 height 17
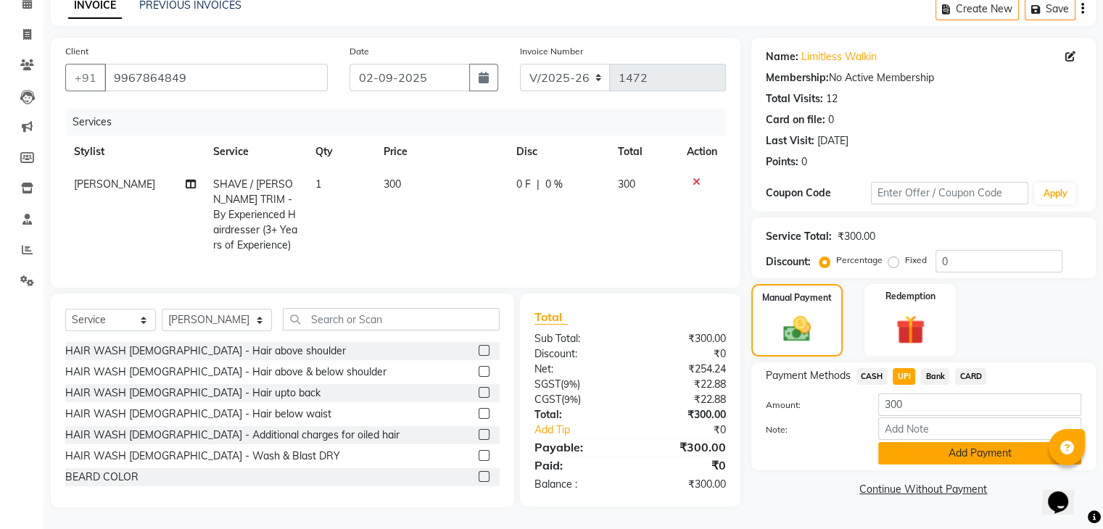
click at [968, 444] on button "Add Payment" at bounding box center [979, 453] width 203 height 22
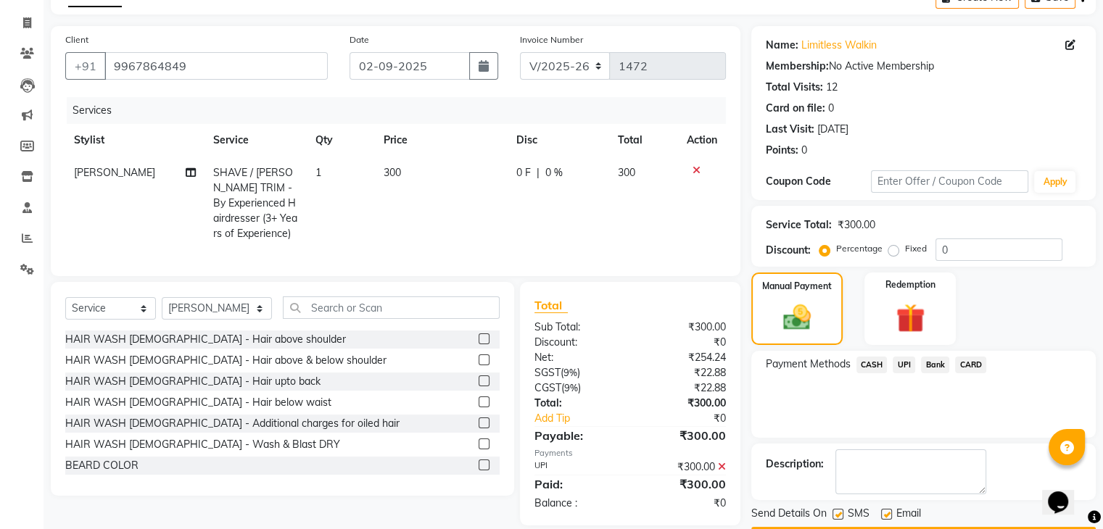
scroll to position [120, 0]
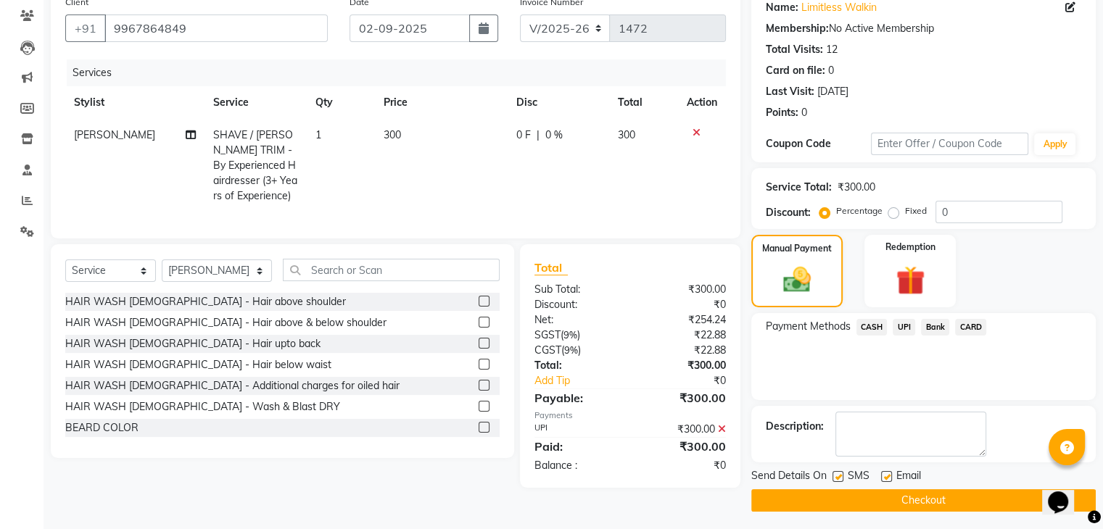
click at [840, 474] on div "SMS" at bounding box center [857, 478] width 49 height 18
click at [840, 474] on label at bounding box center [838, 476] width 11 height 11
click at [840, 474] on input "checkbox" at bounding box center [837, 477] width 9 height 9
checkbox input "false"
click at [871, 495] on button "Checkout" at bounding box center [923, 501] width 345 height 22
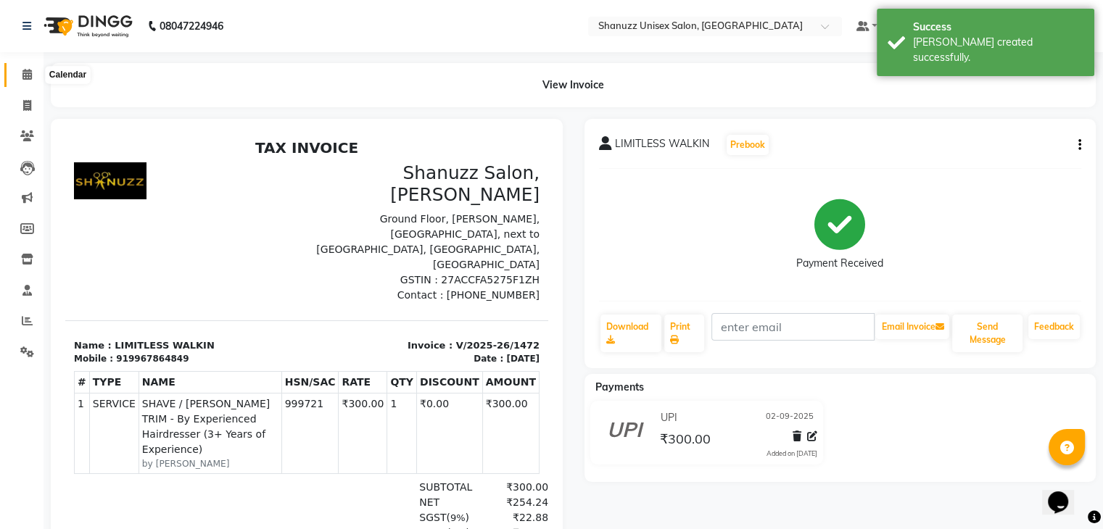
click at [32, 70] on span at bounding box center [27, 75] width 25 height 17
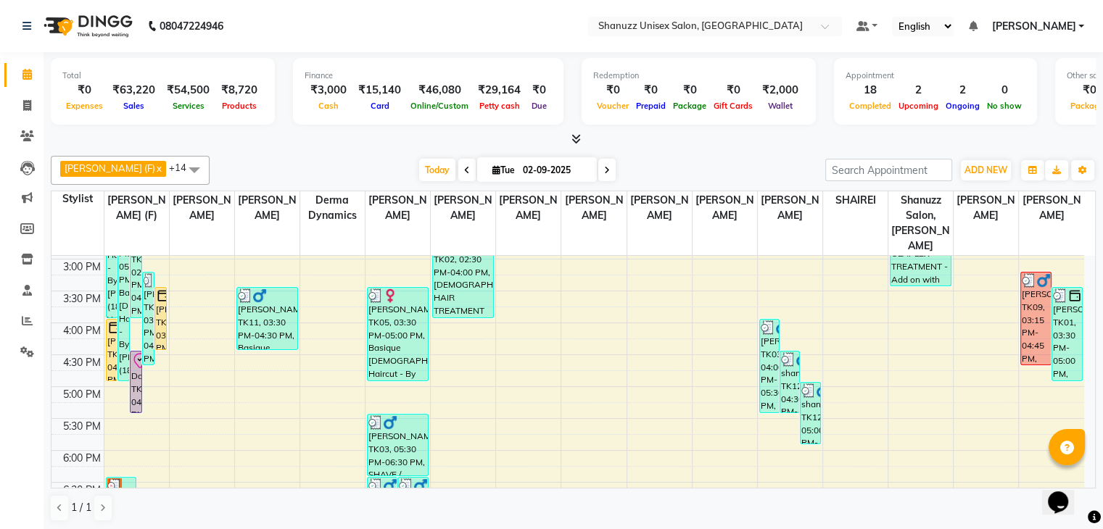
scroll to position [374, 0]
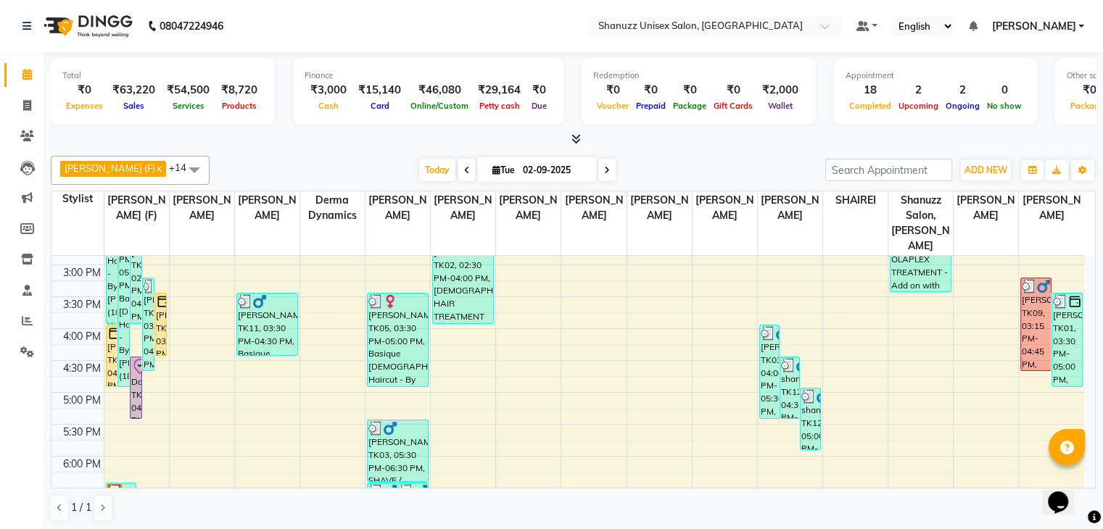
click at [610, 506] on div "1 / 1" at bounding box center [573, 509] width 1045 height 28
